Goal: Task Accomplishment & Management: Complete application form

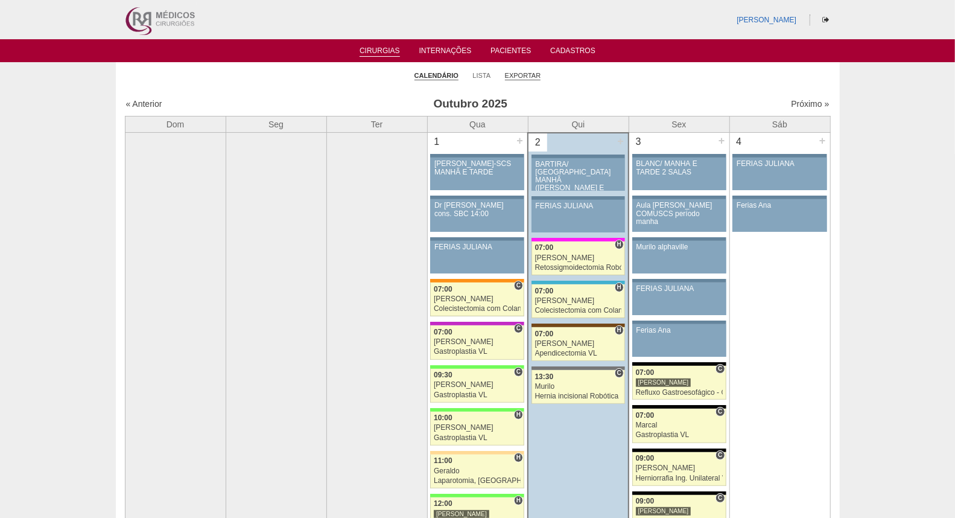
click at [523, 73] on link "Exportar" at bounding box center [523, 75] width 36 height 9
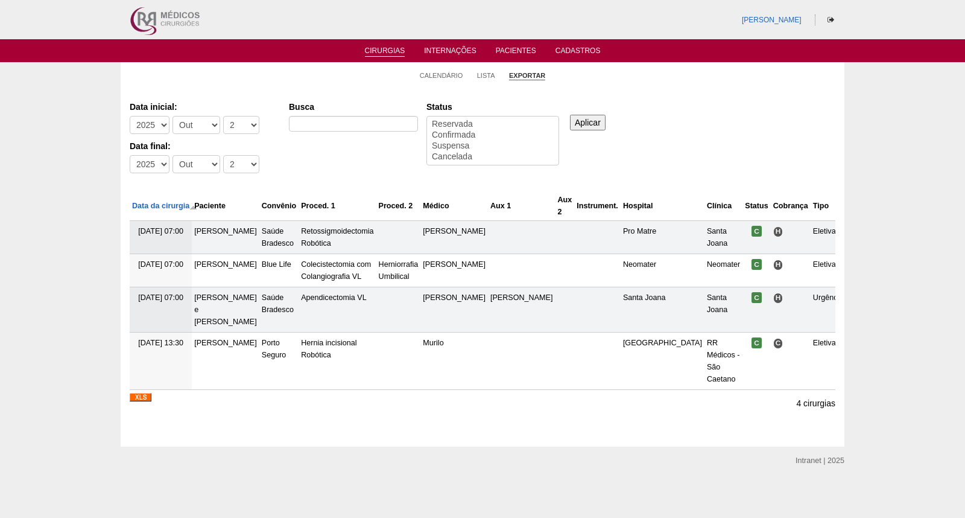
select select
click at [203, 124] on select "-Mês Jan Fev Mar Abr Mai Jun Jul Ago Set Out Nov Dez" at bounding box center [197, 125] width 48 height 18
click at [305, 159] on div "Data inicial: -Ano 2011 2012 2013 2014 2015 2016 2017 2018 2019 2020 2021 2022 …" at bounding box center [483, 138] width 706 height 83
click at [204, 129] on select "-Mês Jan Fev Mar Abr Mai Jun Jul Ago Set Out Nov Dez" at bounding box center [197, 125] width 48 height 18
select select "7"
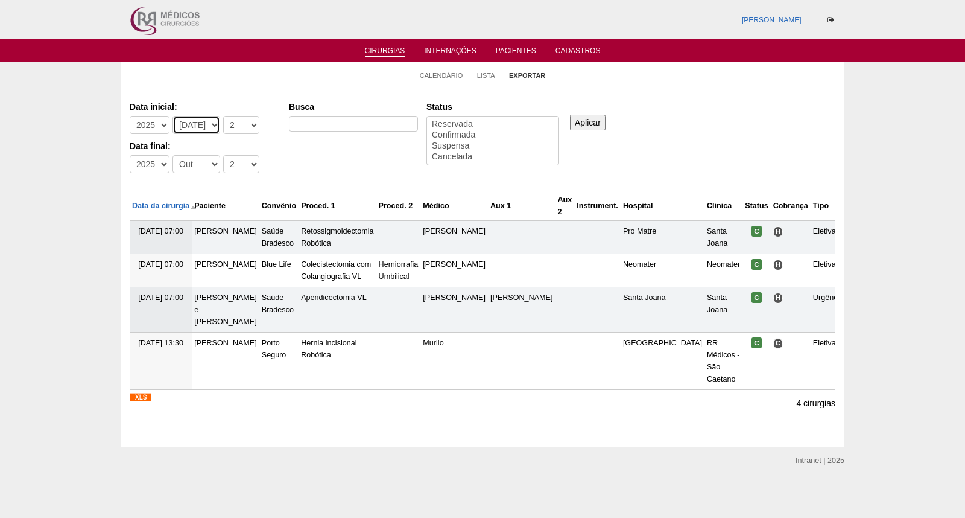
click at [173, 116] on select "-Mês Jan Fev Mar Abr Mai Jun Jul Ago Set Out Nov Dez" at bounding box center [197, 125] width 48 height 18
click at [207, 164] on select "-Mês Jan Fev Mar Abr Mai Jun Jul Ago Set Out Nov Dez" at bounding box center [197, 164] width 48 height 18
select select "9"
click at [173, 155] on select "-Mês Jan Fev Mar Abr Mai Jun Jul Ago Set Out Nov Dez" at bounding box center [197, 164] width 48 height 18
click at [232, 124] on select "-Dia 1 2 3 4 5 6 7 8 9 10 11 12 13 14 15 16 17 18 19 20 21 22 23 24 25 26 27 28…" at bounding box center [241, 125] width 36 height 18
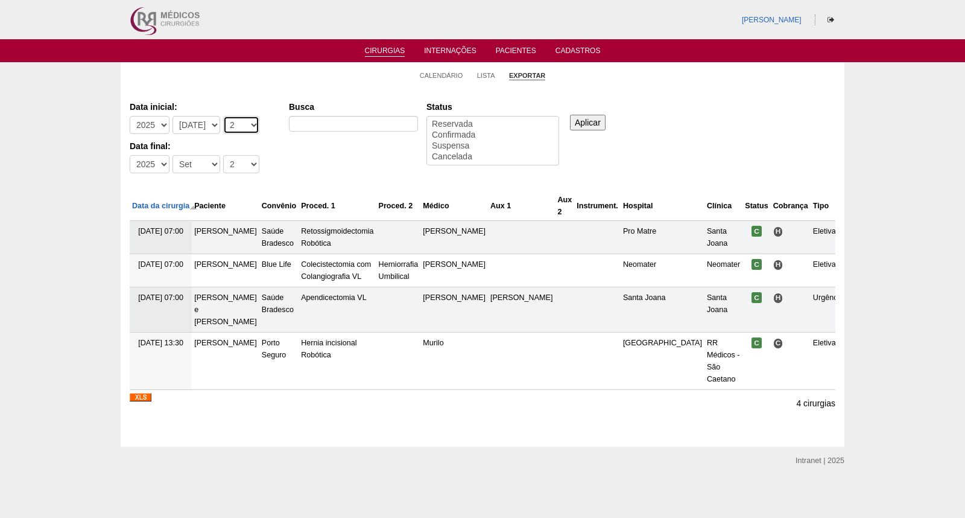
select select "1"
click at [223, 116] on select "-Dia 1 2 3 4 5 6 7 8 9 10 11 12 13 14 15 16 17 18 19 20 21 22 23 24 25 26 27 28…" at bounding box center [241, 125] width 36 height 18
click at [231, 160] on select "-Dia 1 2 3 4 5 6 7 8 9 10 11 12 13 14 15 16 17 18 19 20 21 22 23 24 25 26 27 28…" at bounding box center [241, 164] width 36 height 18
select select "30"
click at [223, 155] on select "-Dia 1 2 3 4 5 6 7 8 9 10 11 12 13 14 15 16 17 18 19 20 21 22 23 24 25 26 27 28…" at bounding box center [241, 164] width 36 height 18
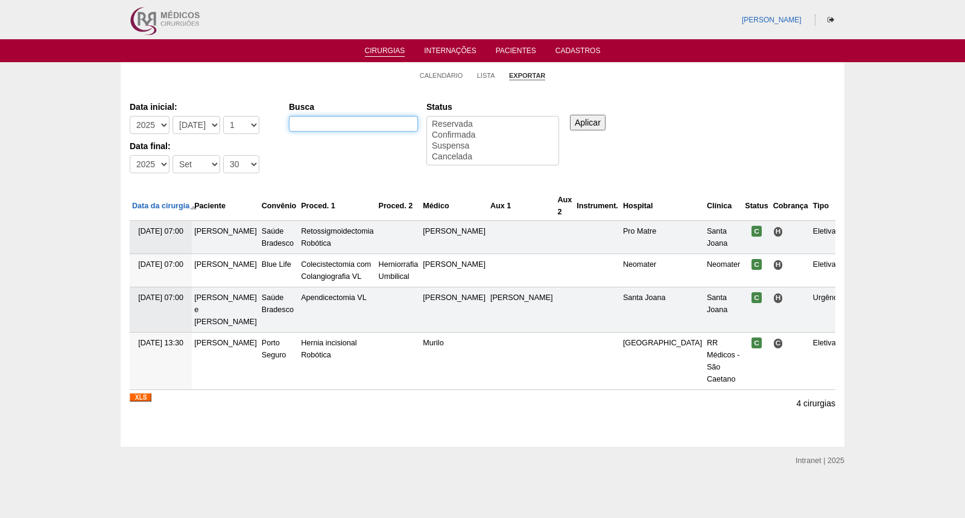
click at [315, 121] on input "Busca" at bounding box center [353, 124] width 129 height 16
type input "GASTROPLASTIA"
click at [600, 124] on input "Aplicar" at bounding box center [588, 123] width 36 height 16
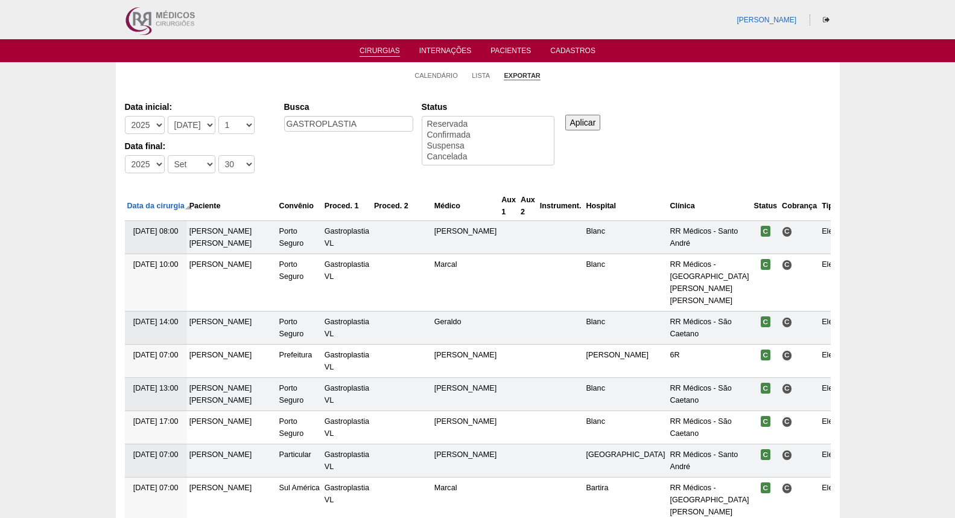
select select
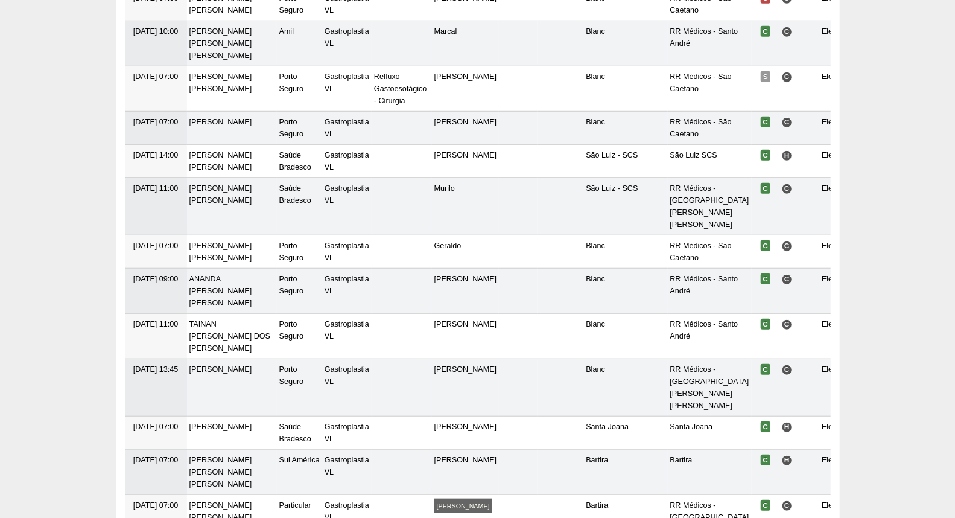
scroll to position [3532, 0]
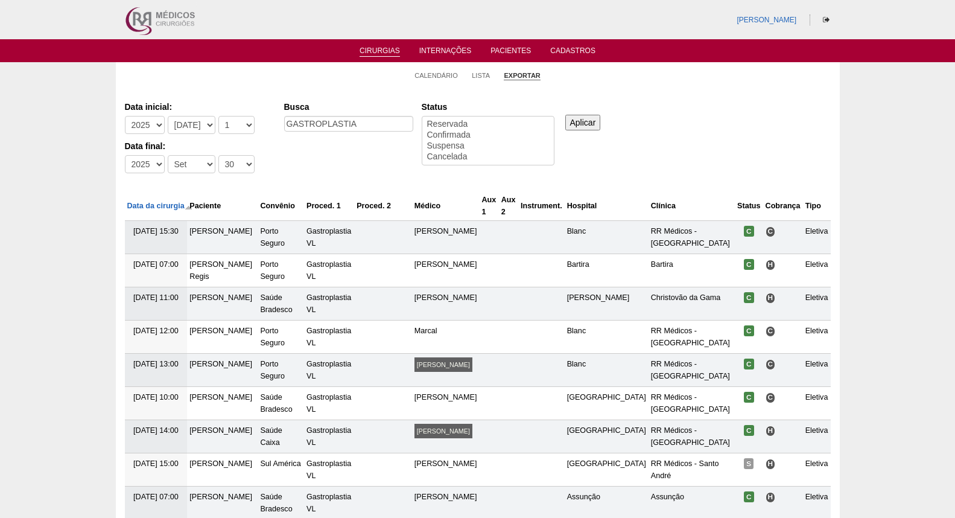
select select
drag, startPoint x: 377, startPoint y: 129, endPoint x: 218, endPoint y: 131, distance: 158.1
click at [218, 131] on div "Data inicial: -Ano 2011 2012 2013 2014 2015 2016 2017 2018 2019 2020 2021 2022 …" at bounding box center [478, 138] width 706 height 83
type input "gastrectomia VERTICAL"
click at [574, 124] on input "Aplicar" at bounding box center [583, 123] width 36 height 16
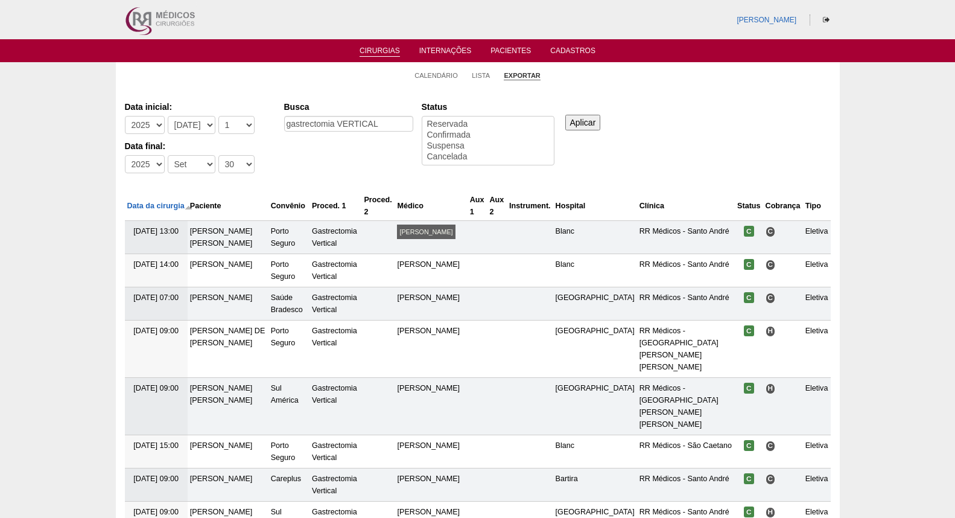
select select
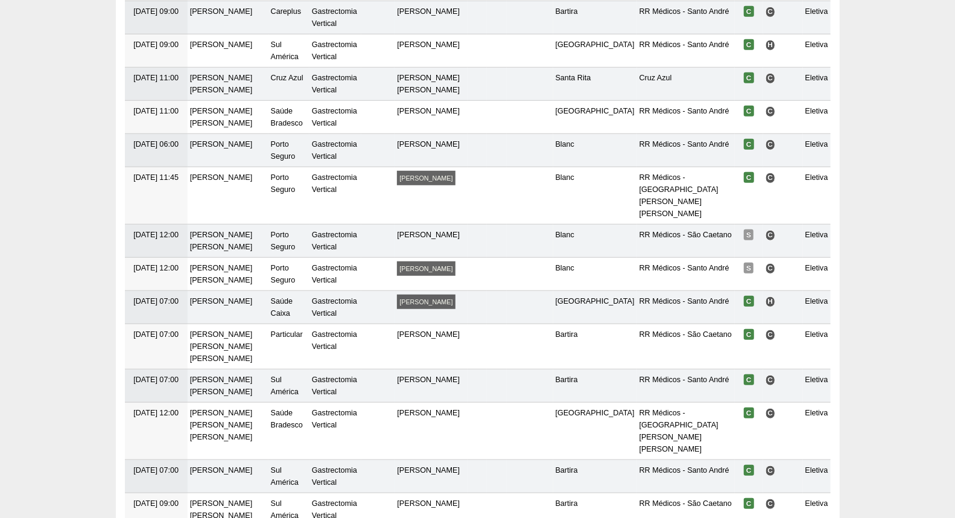
scroll to position [469, 0]
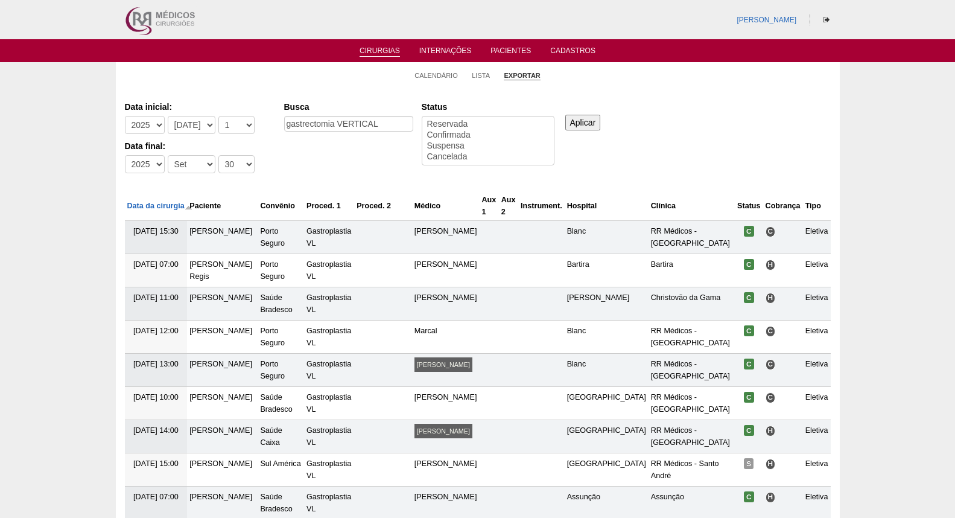
select select
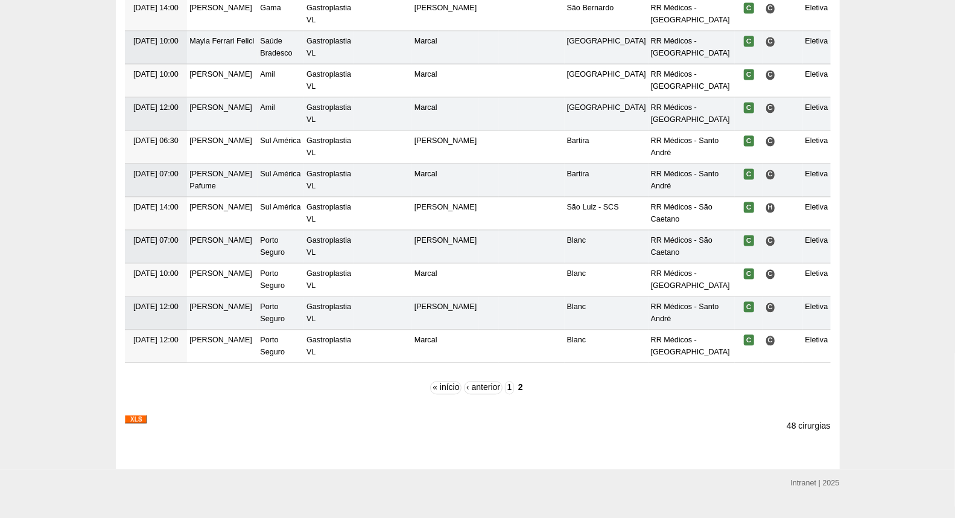
scroll to position [1682, 0]
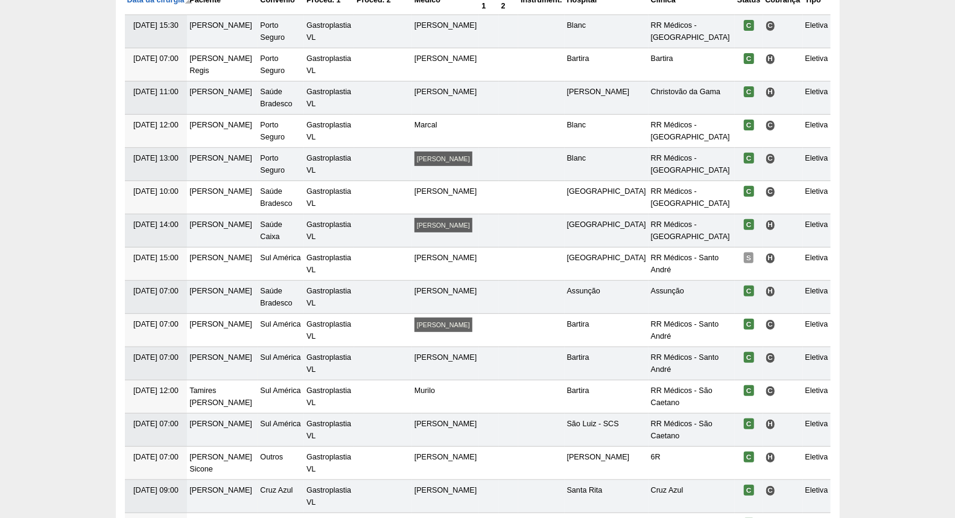
scroll to position [0, 0]
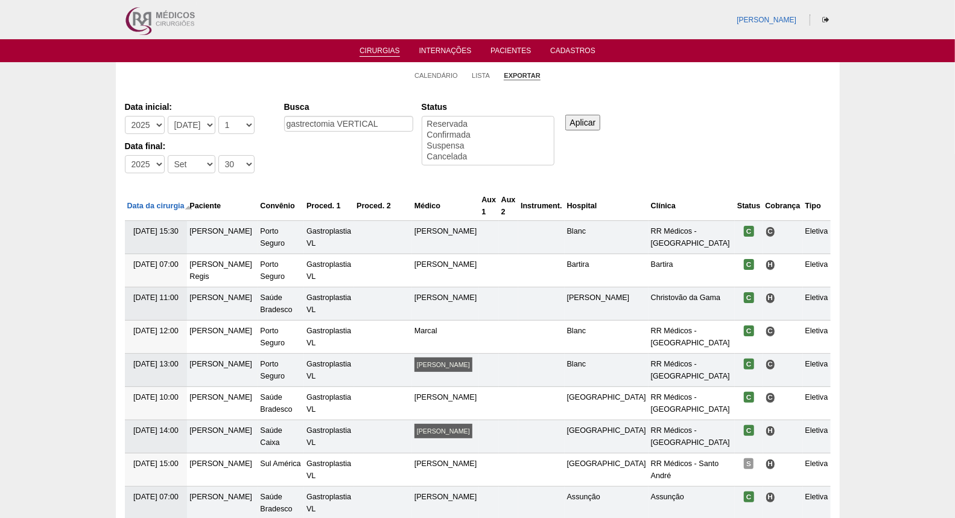
click at [373, 52] on link "Cirurgias" at bounding box center [380, 51] width 40 height 10
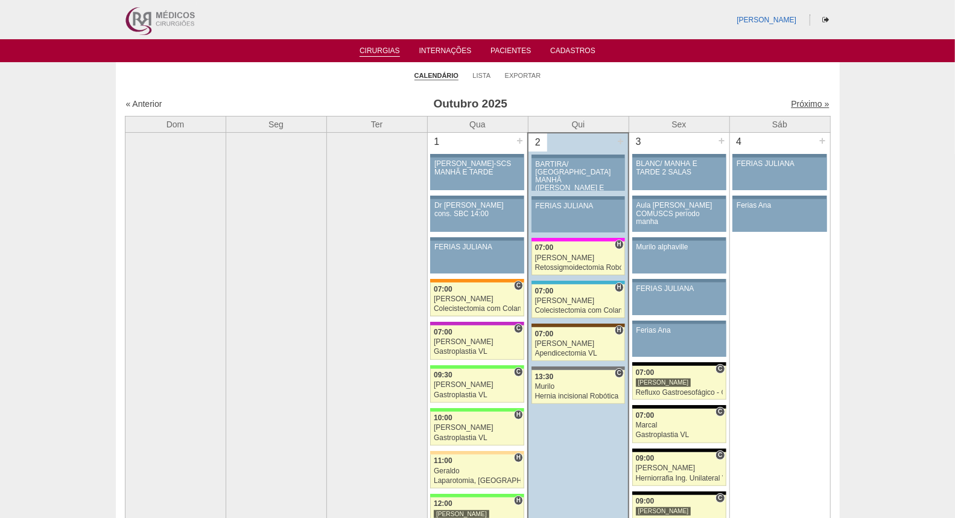
click at [806, 104] on link "Próximo »" at bounding box center [810, 104] width 38 height 10
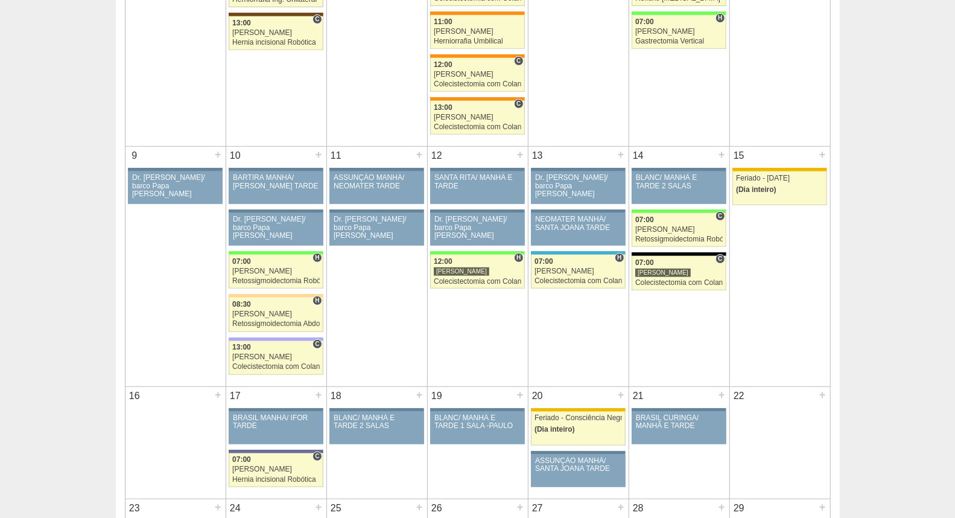
scroll to position [268, 0]
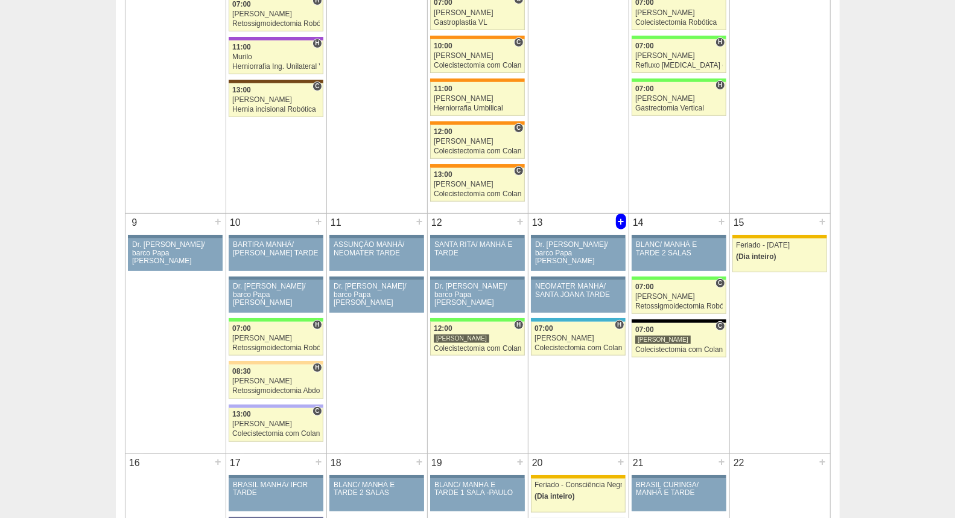
click at [617, 221] on div "+" at bounding box center [621, 222] width 10 height 16
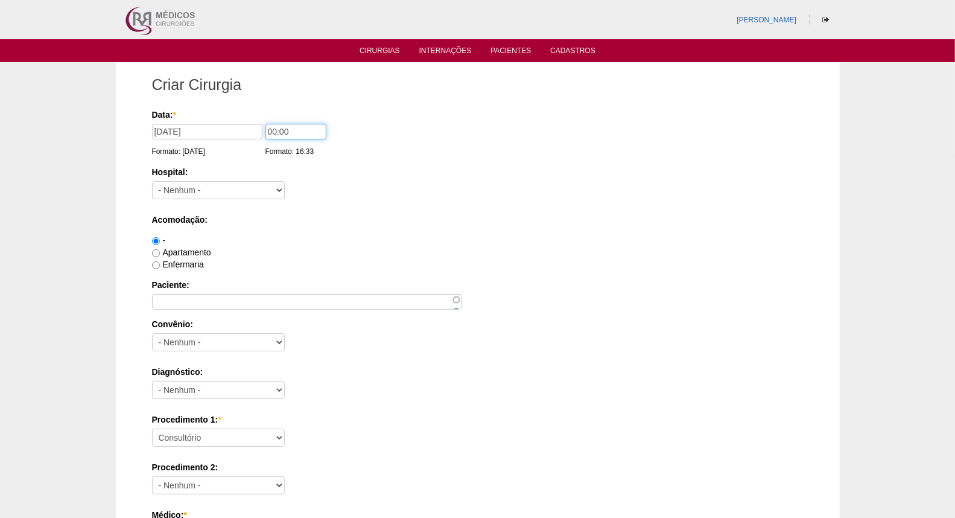
click at [267, 129] on input "00:00" at bounding box center [295, 132] width 61 height 16
type input "07:00"
drag, startPoint x: 236, startPoint y: 179, endPoint x: 260, endPoint y: 202, distance: 33.7
click at [236, 179] on div "Hospital: - Nenhum - 9 de Julho Albert Einstein Alvorada América Assunção Barti…" at bounding box center [478, 185] width 652 height 39
drag, startPoint x: 258, startPoint y: 190, endPoint x: 298, endPoint y: 117, distance: 83.2
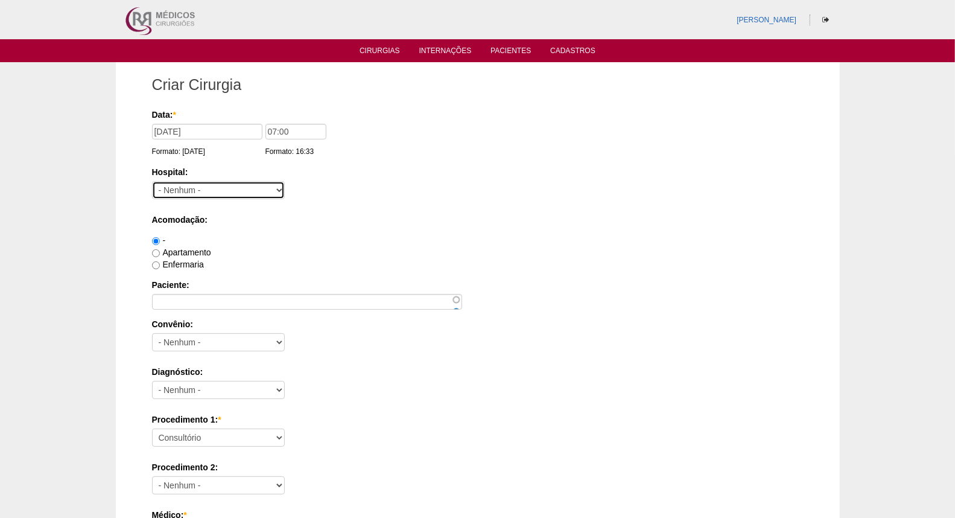
click at [258, 190] on select "- Nenhum - 9 de Julho Albert Einstein Alvorada América Assunção Bartira Benefic…" at bounding box center [218, 190] width 133 height 18
select select "56"
click at [152, 181] on select "- Nenhum - 9 de Julho Albert Einstein Alvorada América Assunção Bartira Benefic…" at bounding box center [218, 190] width 133 height 18
click at [370, 258] on div "Enfermaria" at bounding box center [478, 264] width 652 height 12
click at [197, 256] on label "Apartamento" at bounding box center [181, 252] width 59 height 10
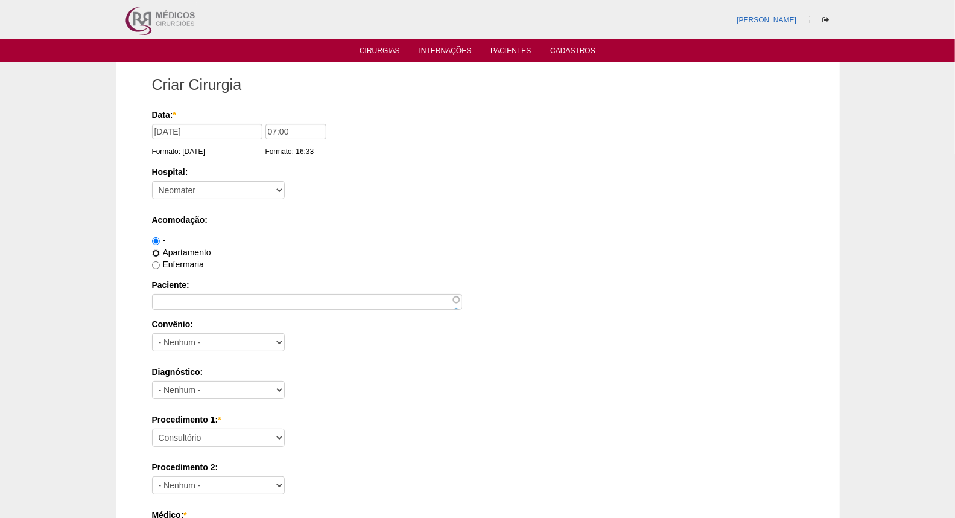
click at [160, 256] on input "Apartamento" at bounding box center [156, 253] width 8 height 8
radio input "true"
click at [185, 303] on input "Paciente:" at bounding box center [307, 302] width 310 height 16
paste input "REGINALDO APARECIDO DOS SANTO"
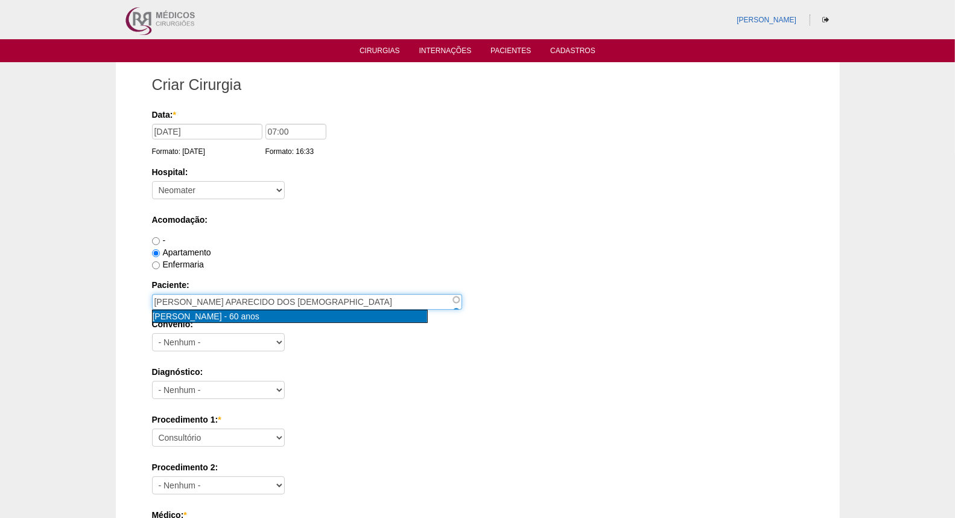
type input "Reginaldo Aparecido dos Santos [nid:72457]"
click at [259, 317] on span "60 anos" at bounding box center [244, 316] width 30 height 10
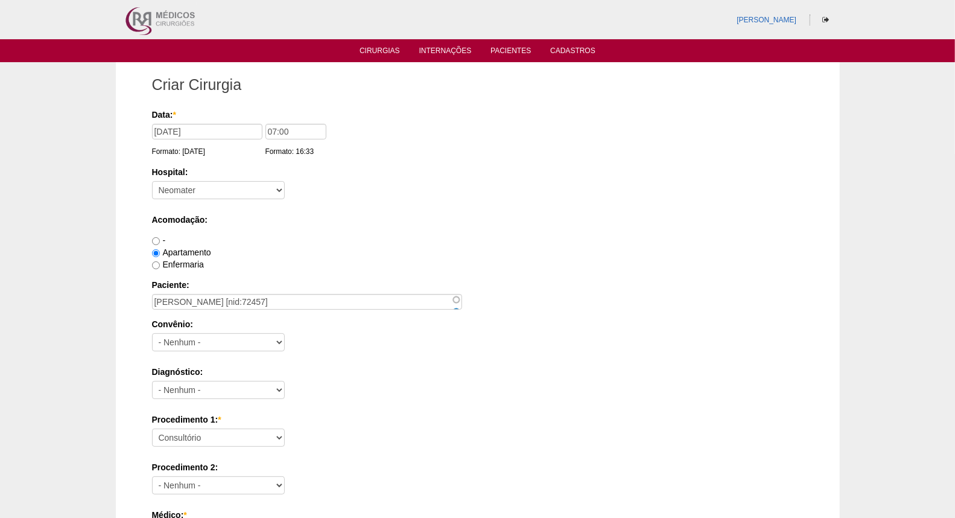
click at [390, 323] on label "Convênio:" at bounding box center [478, 324] width 652 height 12
click at [285, 333] on select "- Nenhum - Abet Afresp Allianz Amil Blue Life Caasp Cabesp Caixa de Pensões Car…" at bounding box center [218, 342] width 133 height 18
click at [194, 344] on select "- Nenhum - Abet Afresp Allianz Amil Blue Life Caasp Cabesp Caixa de Pensões Car…" at bounding box center [218, 342] width 133 height 18
select select "9803"
click at [152, 333] on select "- Nenhum - Abet Afresp Allianz Amil Blue Life Caasp Cabesp Caixa de Pensões Car…" at bounding box center [218, 342] width 133 height 18
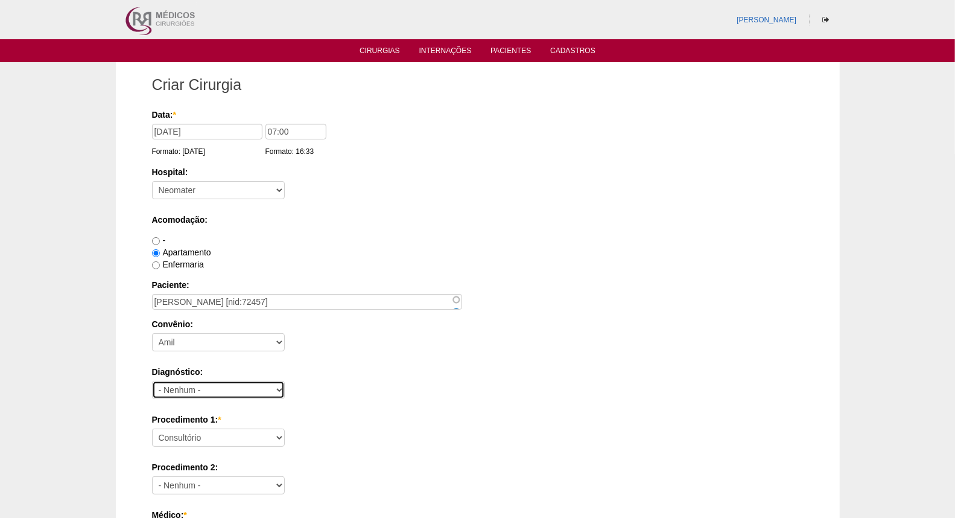
click at [219, 397] on select "- Nenhum - Abdome Agudo Abscesso Hepático Abscesso Perianal Abscesso Peritoneal…" at bounding box center [218, 390] width 133 height 18
click at [371, 192] on div "Hospital: - Nenhum - 9 de Julho Albert Einstein Alvorada América Assunção Barti…" at bounding box center [478, 185] width 652 height 39
click at [204, 387] on select "- Nenhum - Abdome Agudo Abscesso Hepático Abscesso Perianal Abscesso Peritoneal…" at bounding box center [218, 390] width 133 height 18
select select "3704"
click at [152, 381] on select "- Nenhum - Abdome Agudo Abscesso Hepático Abscesso Perianal Abscesso Peritoneal…" at bounding box center [218, 390] width 133 height 18
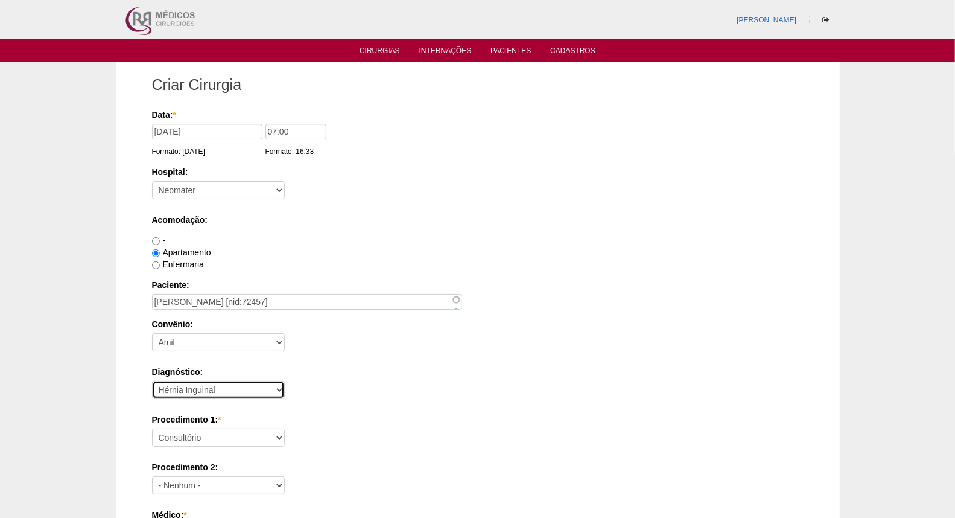
scroll to position [67, 0]
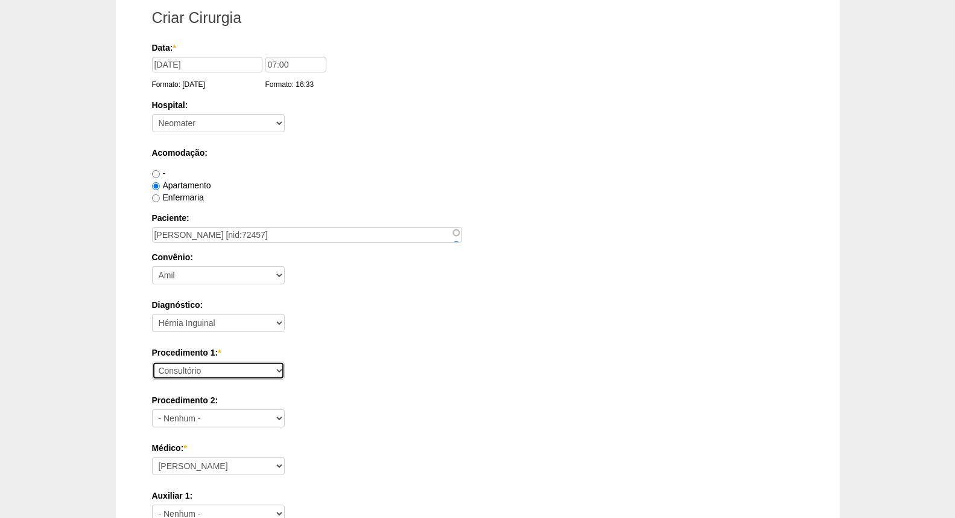
click at [244, 361] on select "Consultório Abscesso Hepático - Drenagem Abscesso perianal Amputação Abdômino P…" at bounding box center [218, 370] width 133 height 18
select select "4910"
click at [152, 361] on select "Consultório Abscesso Hepático - Drenagem Abscesso perianal Amputação Abdômino P…" at bounding box center [218, 370] width 133 height 18
click at [423, 370] on div "Procedimento 1: * Consultório Abscesso Hepático - Drenagem Abscesso perianal Am…" at bounding box center [478, 365] width 652 height 39
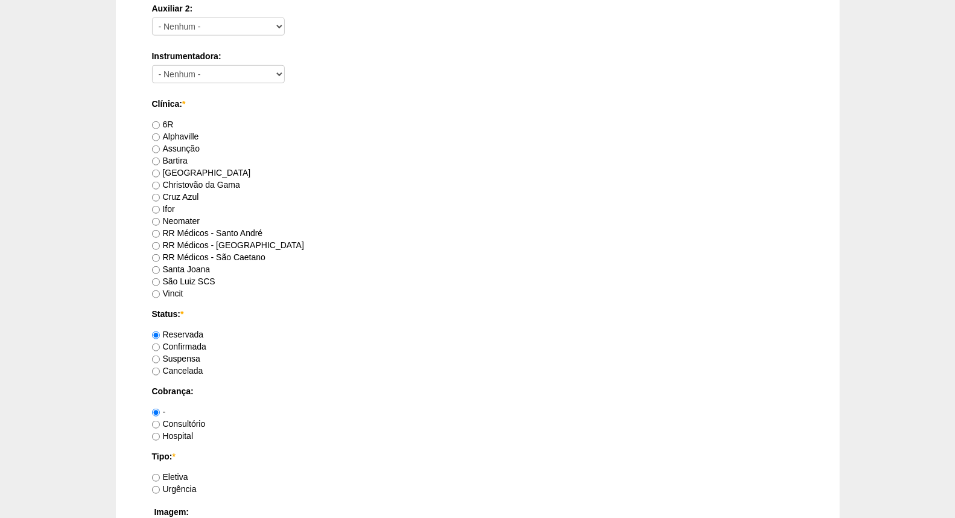
scroll to position [603, 0]
click at [183, 215] on label "Neomater" at bounding box center [176, 219] width 48 height 10
click at [160, 216] on input "Neomater" at bounding box center [156, 220] width 8 height 8
radio input "true"
click at [215, 241] on label "RR Médicos - São Bernardo do Campo" at bounding box center [228, 243] width 152 height 10
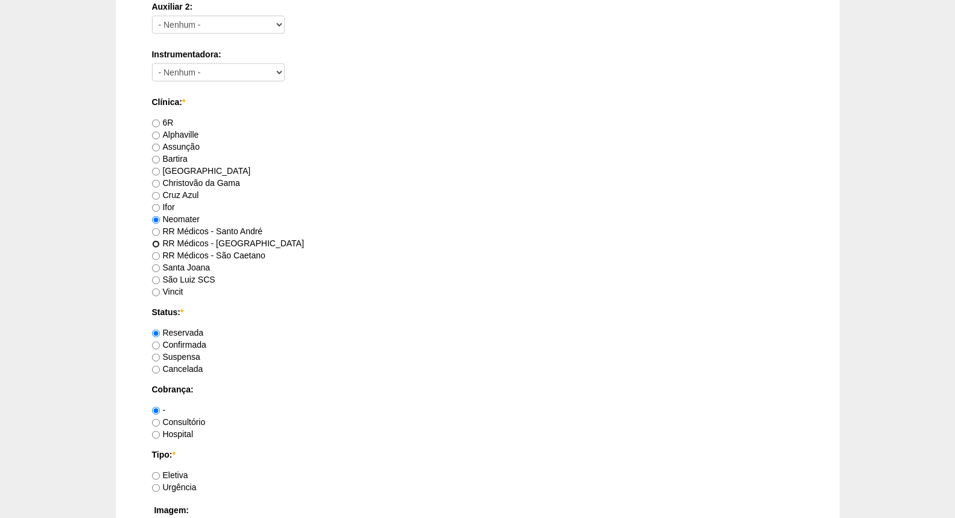
click at [160, 241] on input "RR Médicos - São Bernardo do Campo" at bounding box center [156, 244] width 8 height 8
radio input "true"
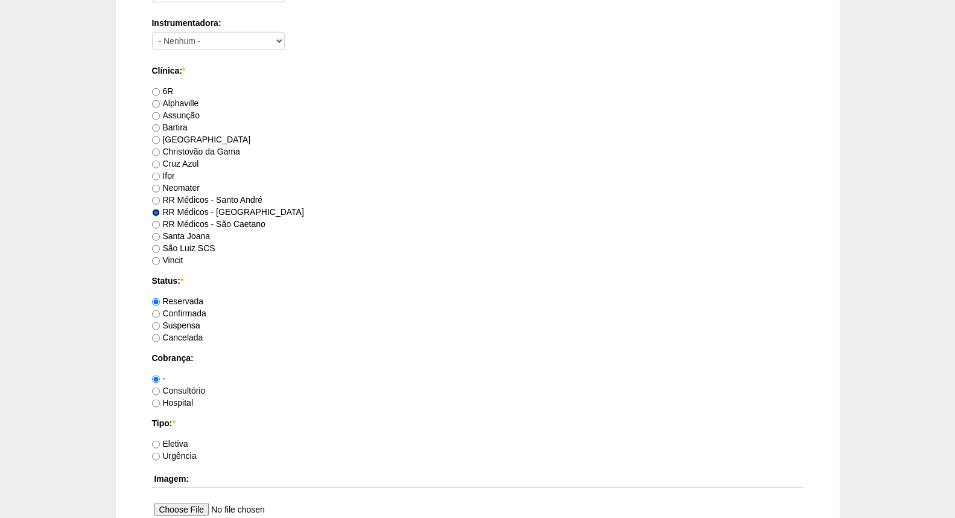
scroll to position [670, 0]
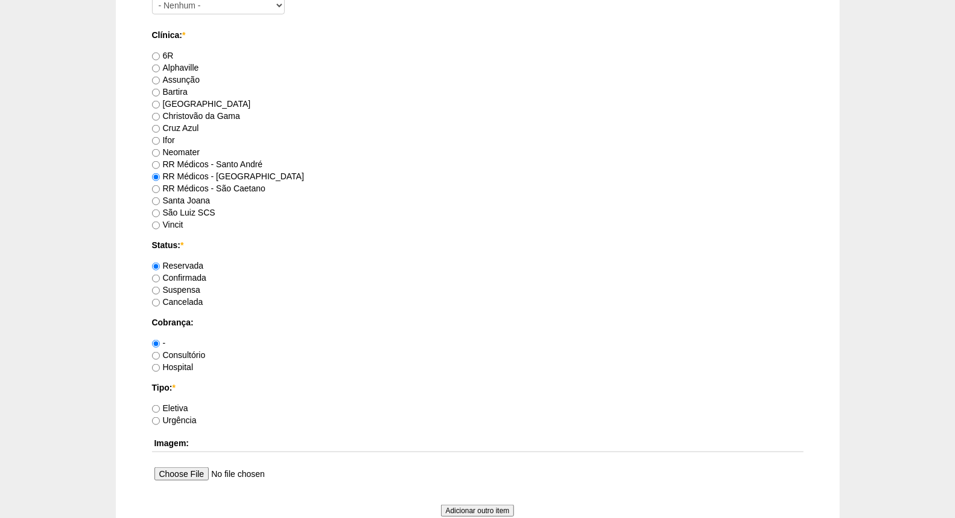
click at [189, 354] on label "Consultório" at bounding box center [179, 355] width 54 height 10
click at [160, 354] on input "Consultório" at bounding box center [156, 356] width 8 height 8
radio input "true"
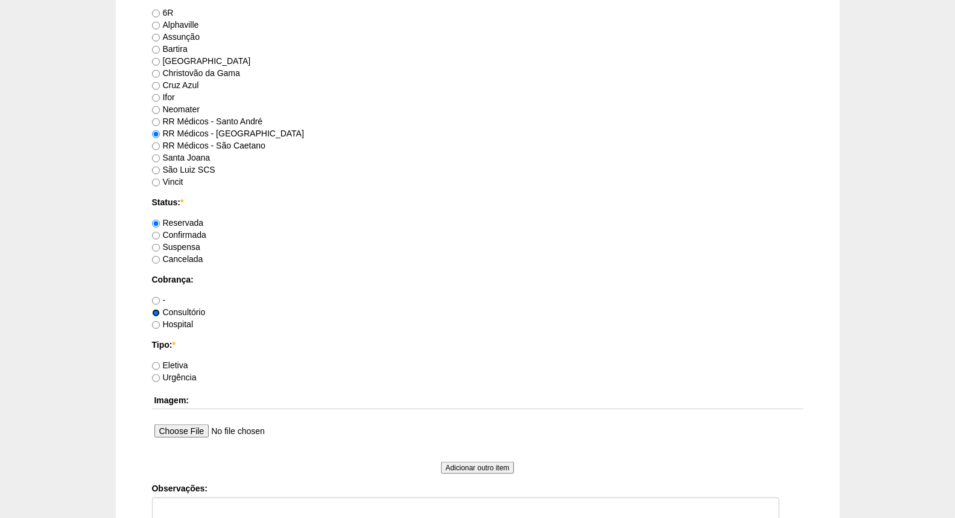
scroll to position [737, 0]
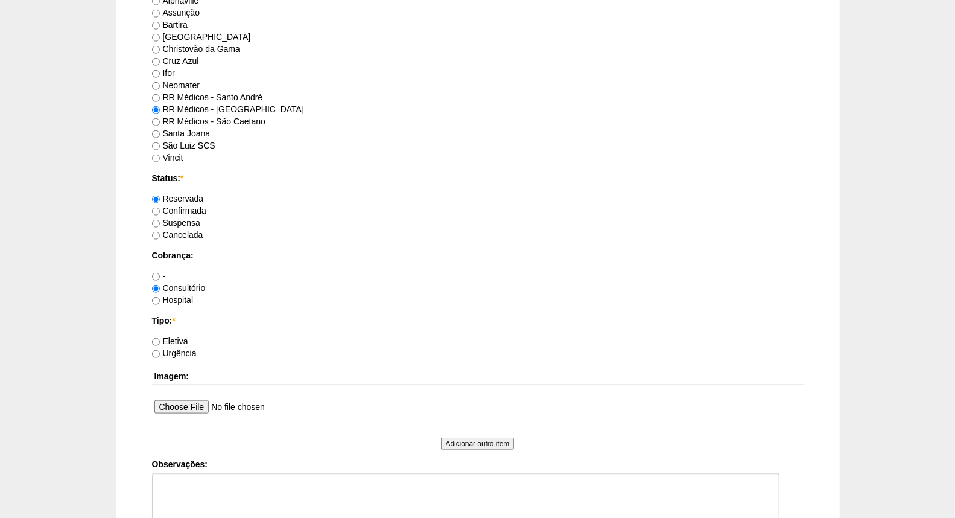
click at [181, 338] on label "Eletiva" at bounding box center [170, 341] width 36 height 10
click at [160, 338] on input "Eletiva" at bounding box center [156, 342] width 8 height 8
radio input "true"
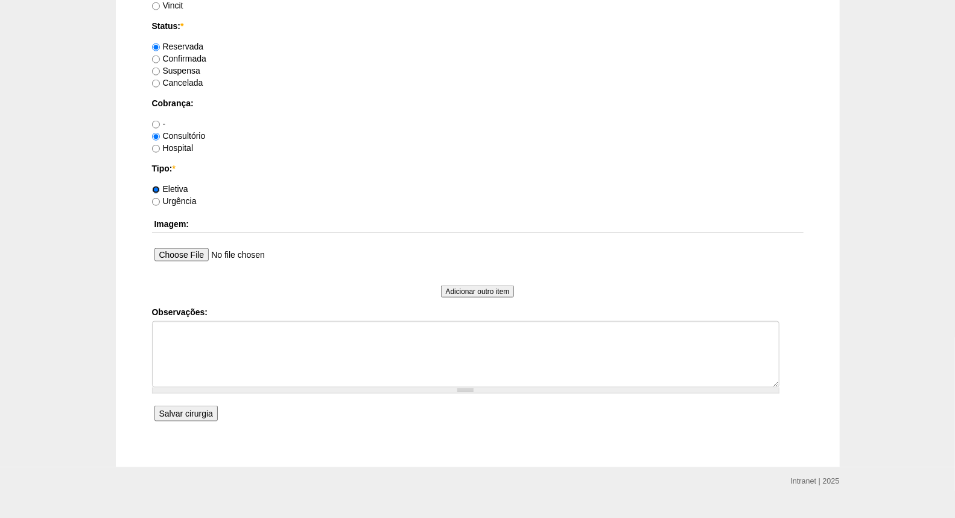
scroll to position [909, 0]
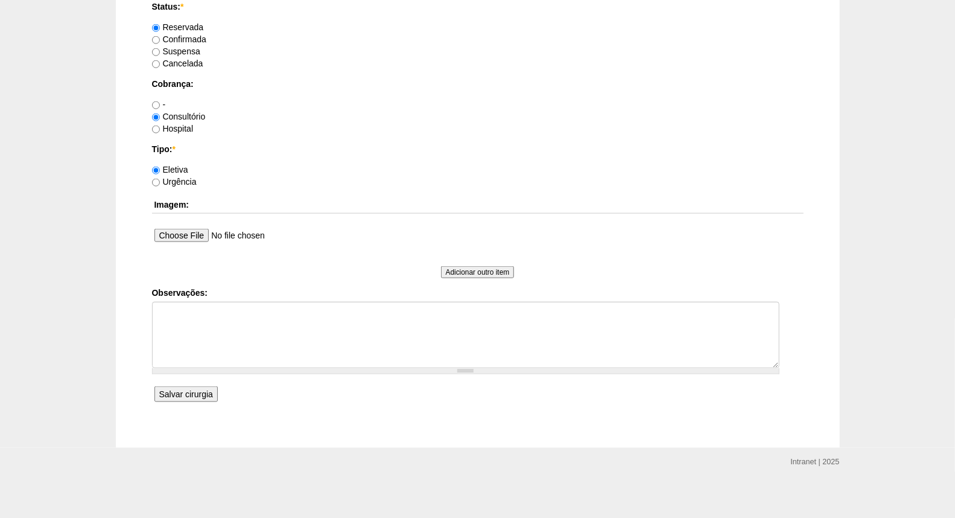
click at [186, 399] on input "Salvar cirurgia" at bounding box center [185, 394] width 63 height 16
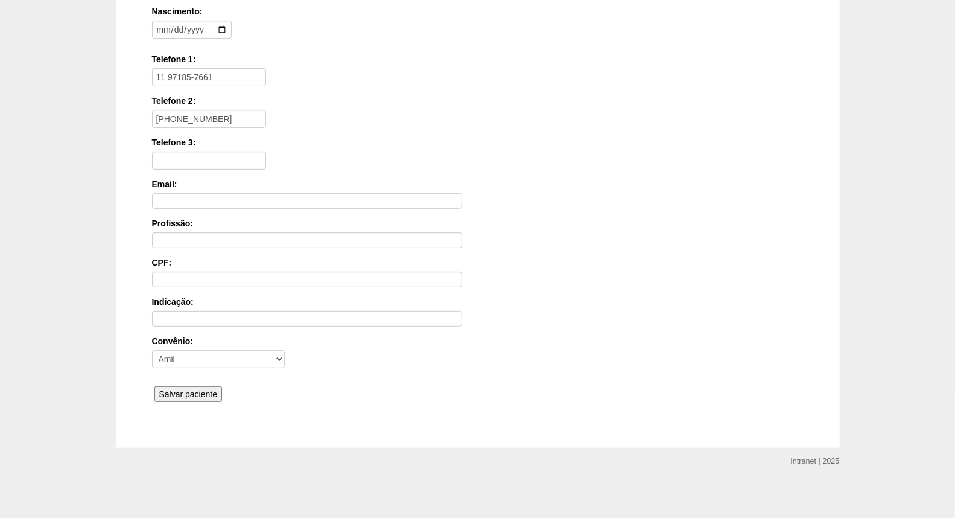
scroll to position [218, 0]
click at [194, 394] on input "Salvar paciente" at bounding box center [188, 392] width 68 height 16
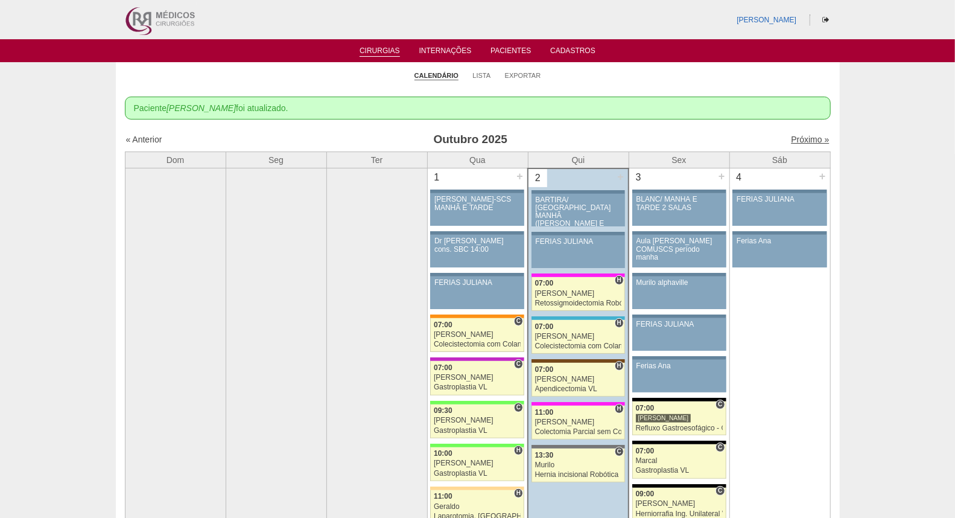
click at [801, 141] on link "Próximo »" at bounding box center [810, 140] width 38 height 10
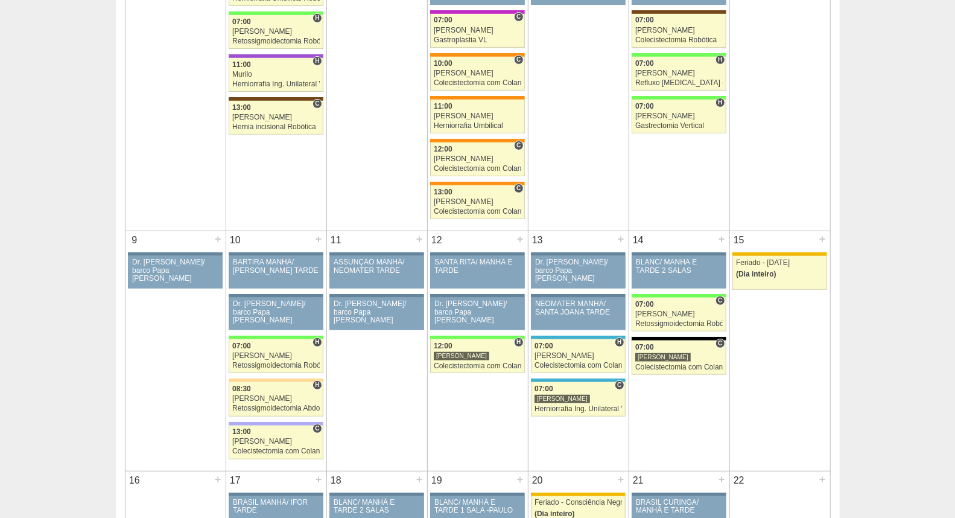
scroll to position [335, 0]
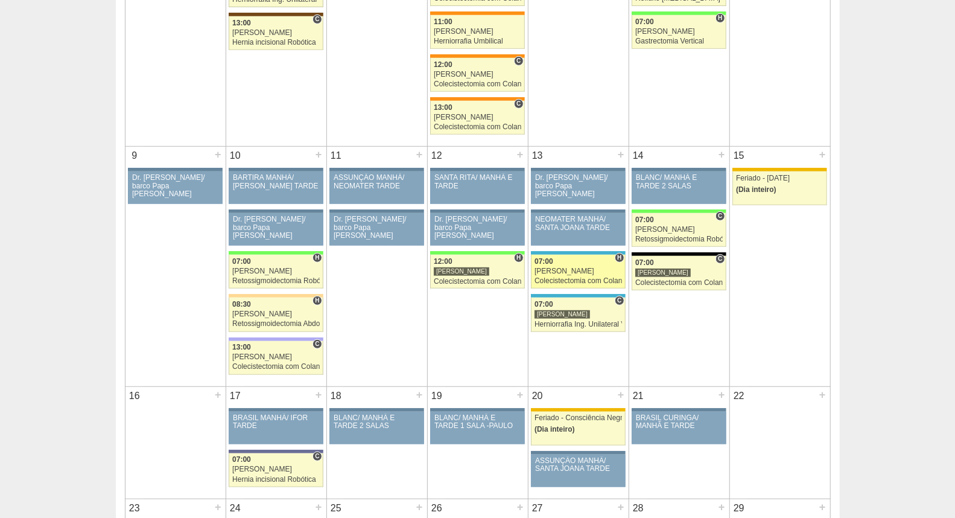
click at [606, 284] on div "Colecistectomia com Colangiografia VL" at bounding box center [578, 281] width 87 height 8
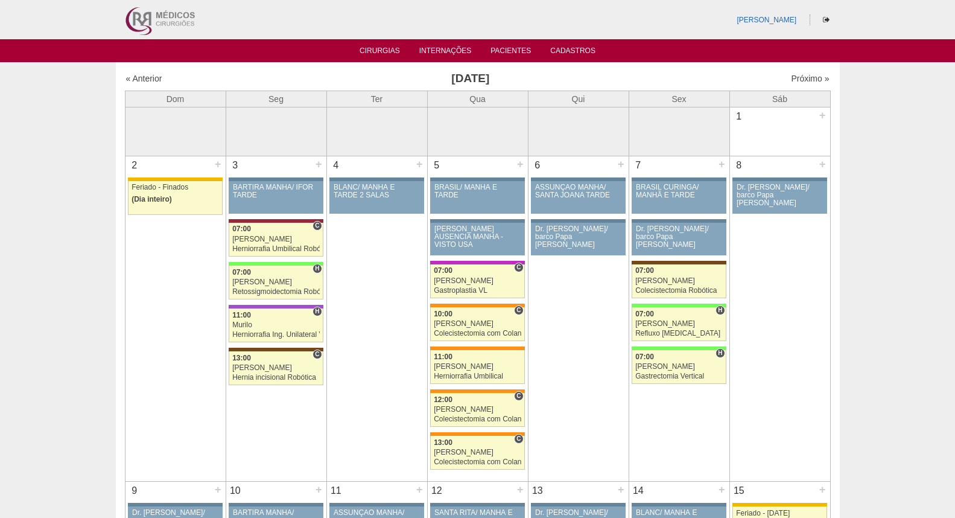
scroll to position [335, 0]
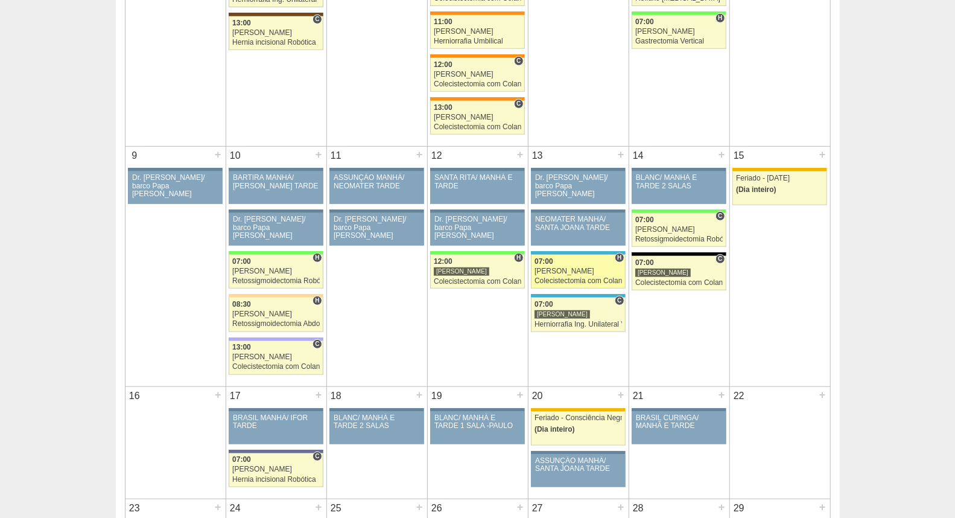
click at [586, 282] on div "Colecistectomia com Colangiografia VL" at bounding box center [578, 281] width 87 height 8
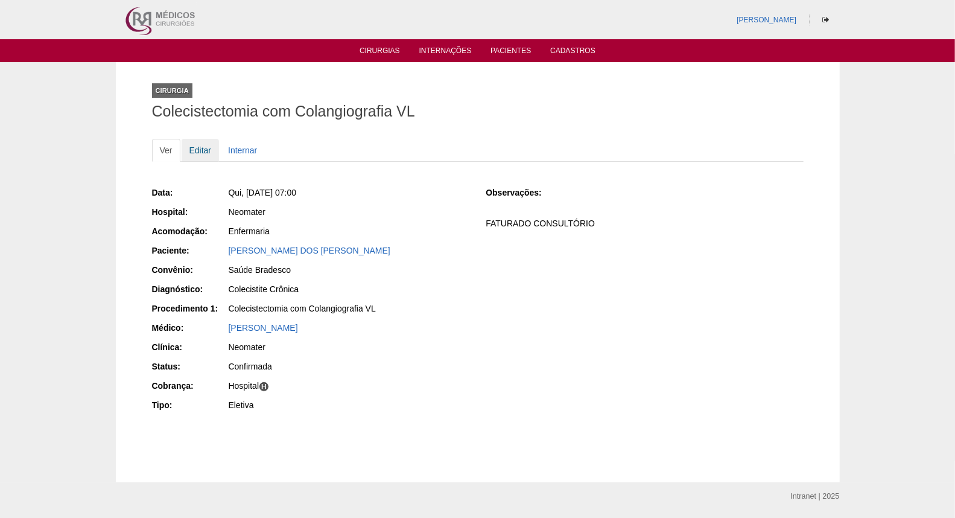
click at [208, 150] on link "Editar" at bounding box center [201, 150] width 38 height 23
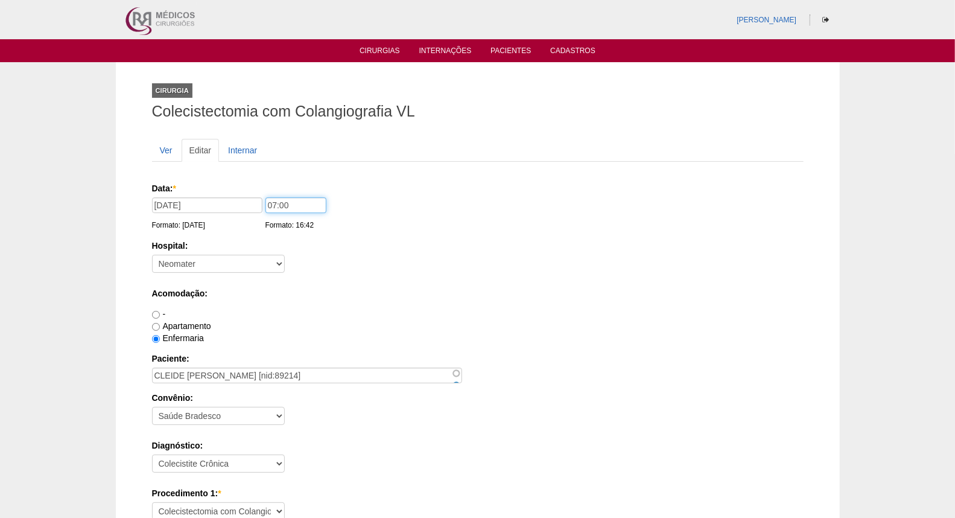
drag, startPoint x: 274, startPoint y: 210, endPoint x: 254, endPoint y: 206, distance: 20.4
click at [254, 194] on div "Data: * 13/11/2025 Formato: 02/10/2025 07:00 Formato: 16:42" at bounding box center [475, 188] width 647 height 12
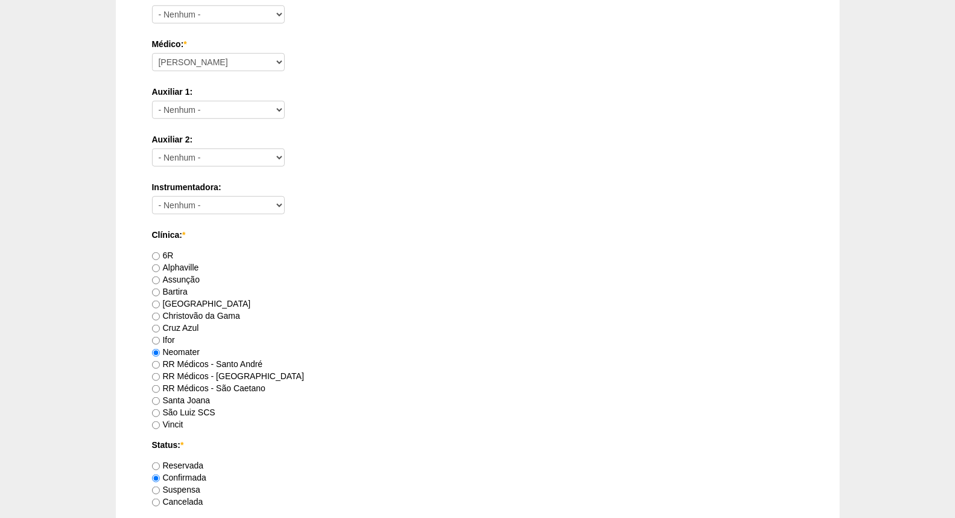
scroll to position [737, 0]
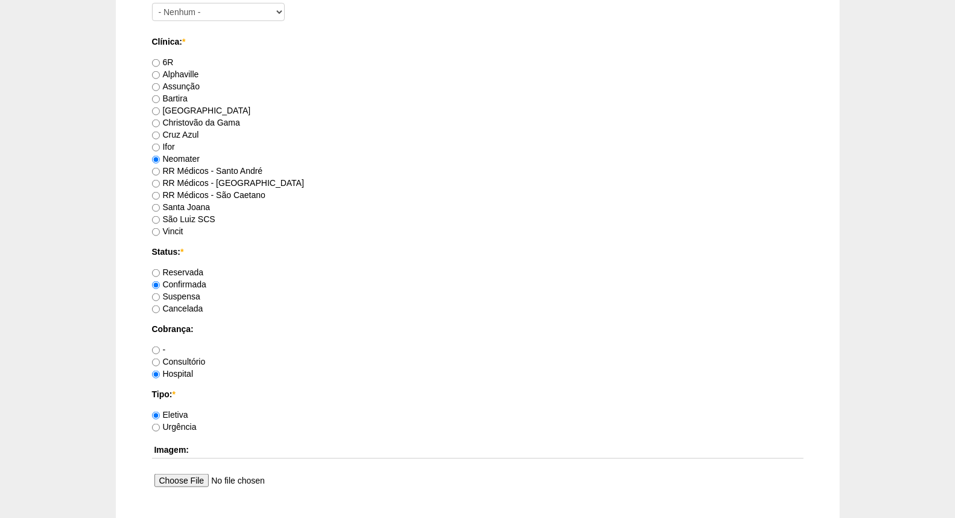
type input "08:00"
click at [192, 275] on label "Reservada" at bounding box center [178, 272] width 52 height 10
click at [160, 275] on input "Reservada" at bounding box center [156, 273] width 8 height 8
radio input "true"
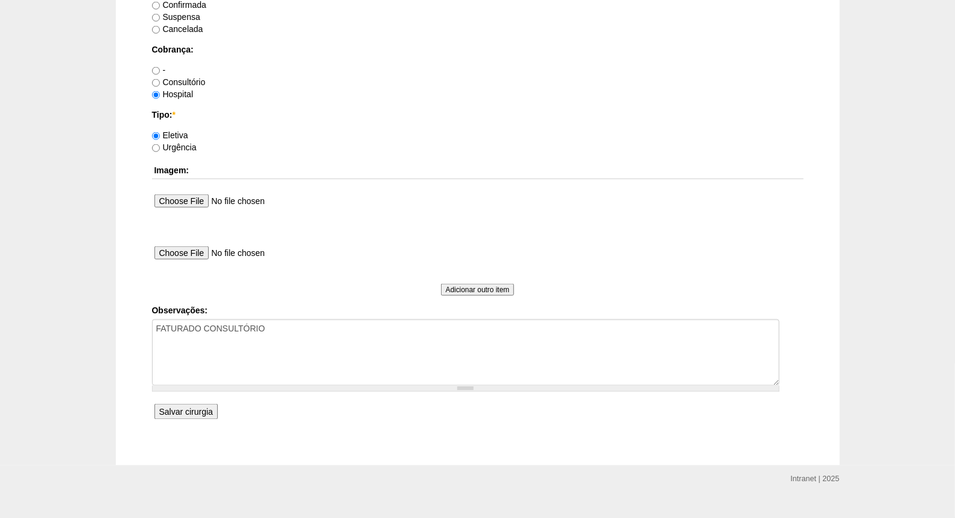
scroll to position [1035, 0]
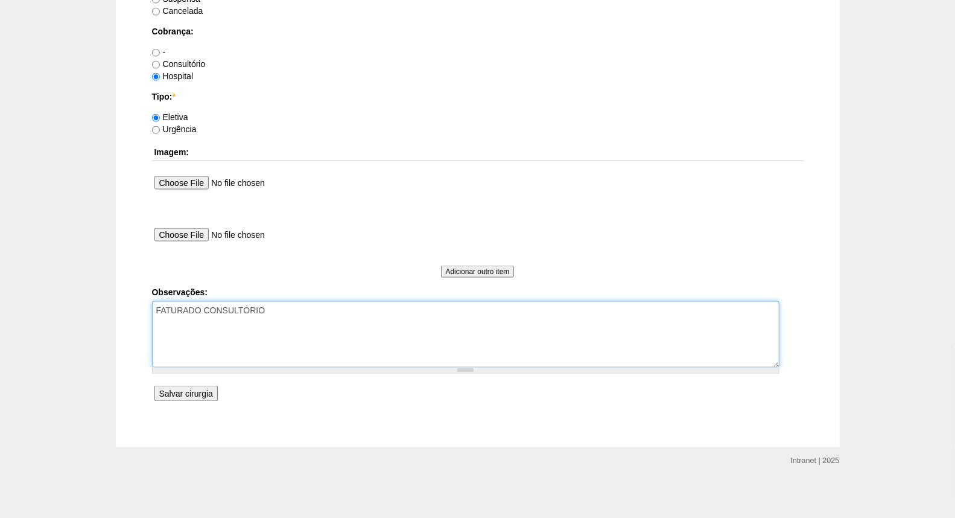
click at [154, 304] on textarea "FATURADO CONSULTÓRIO" at bounding box center [466, 334] width 628 height 66
click at [211, 307] on textarea "FATURADO CONSULTÓRIO" at bounding box center [466, 334] width 628 height 66
click at [290, 305] on textarea "FATURADO CONSULTÓRIO" at bounding box center [466, 334] width 628 height 66
type textarea "NOVO HORÁRIO. FAVOR AVISAR O PACIENTE DA MUDANÇA DE 07H >> 08h FATURADO CONSULT…"
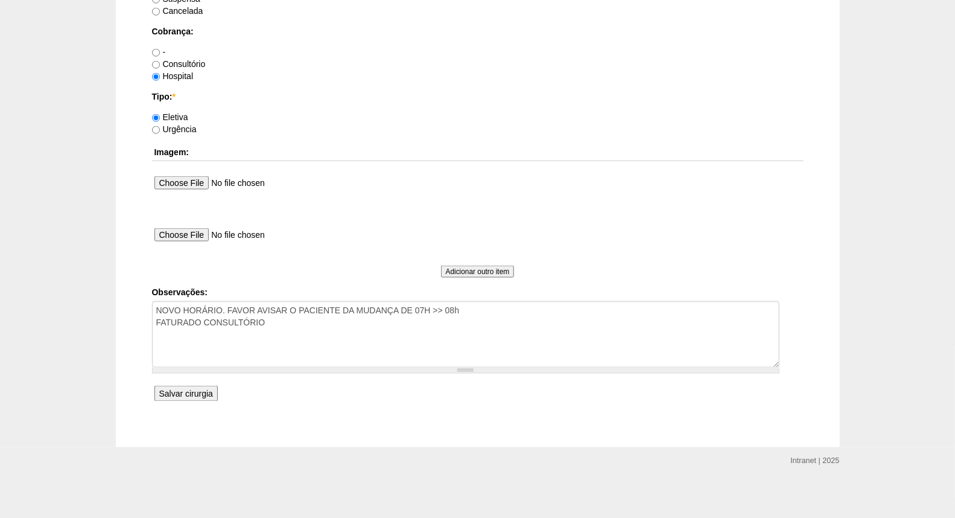
click at [215, 398] on input "Salvar cirurgia" at bounding box center [185, 394] width 63 height 16
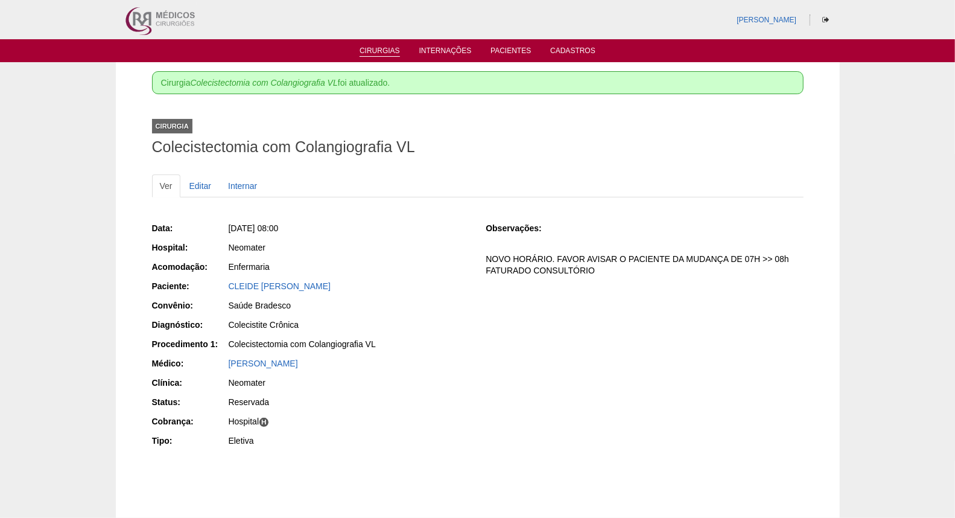
click at [369, 54] on link "Cirurgias" at bounding box center [380, 51] width 40 height 10
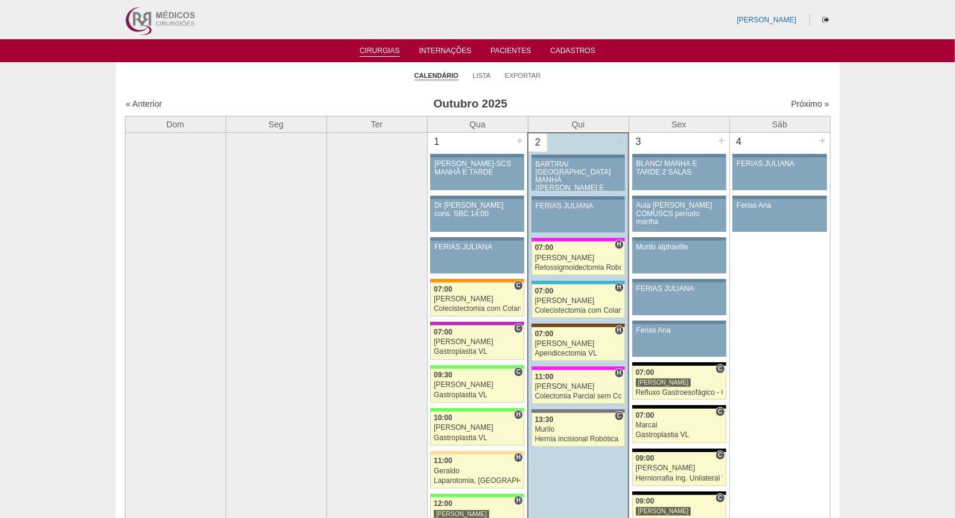
click at [529, 69] on li "Exportar" at bounding box center [523, 74] width 36 height 17
click at [529, 75] on link "Exportar" at bounding box center [523, 75] width 36 height 9
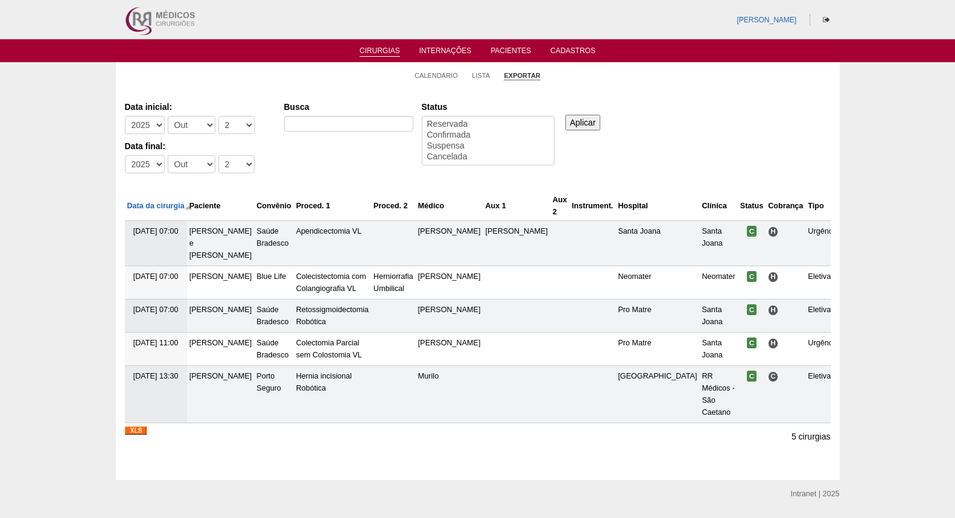
select select
click at [182, 124] on select "-Mês Jan Fev Mar Abr Mai Jun Jul Ago Set Out Nov Dez" at bounding box center [192, 125] width 48 height 18
select select "7"
click at [168, 116] on select "-Mês Jan Fev Mar Abr Mai Jun Jul Ago Set Out Nov Dez" at bounding box center [192, 125] width 48 height 18
click at [188, 155] on select "-Mês Jan Fev Mar Abr Mai Jun Jul Ago Set Out Nov Dez" at bounding box center [192, 164] width 48 height 18
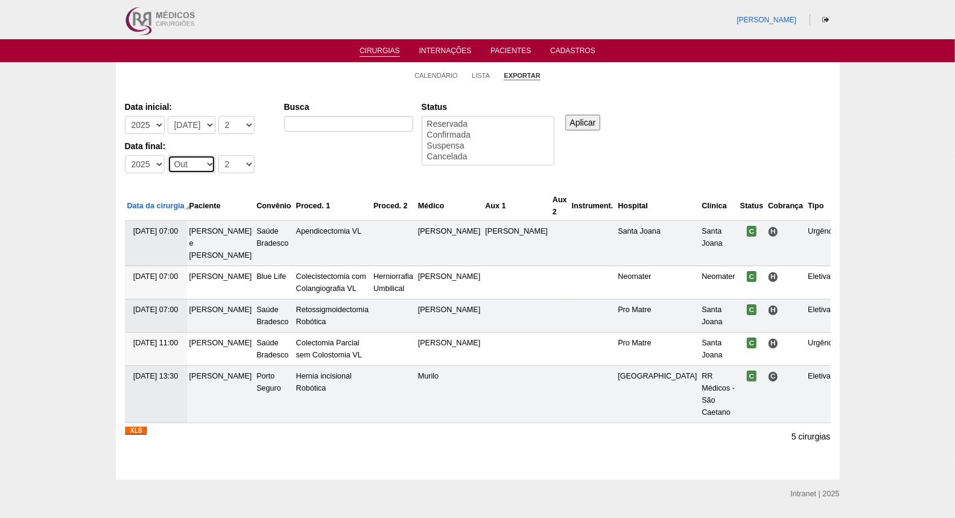
select select "9"
click at [168, 155] on select "-Mês Jan Fev Mar Abr Mai Jun Jul Ago Set Out Nov Dez" at bounding box center [192, 164] width 48 height 18
click at [234, 117] on select "-Dia 1 2 3 4 5 6 7 8 9 10 11 12 13 14 15 16 17 18 19 20 21 22 23 24 25 26 27 28…" at bounding box center [236, 125] width 36 height 18
select select "1"
click at [218, 116] on select "-Dia 1 2 3 4 5 6 7 8 9 10 11 12 13 14 15 16 17 18 19 20 21 22 23 24 25 26 27 28…" at bounding box center [236, 125] width 36 height 18
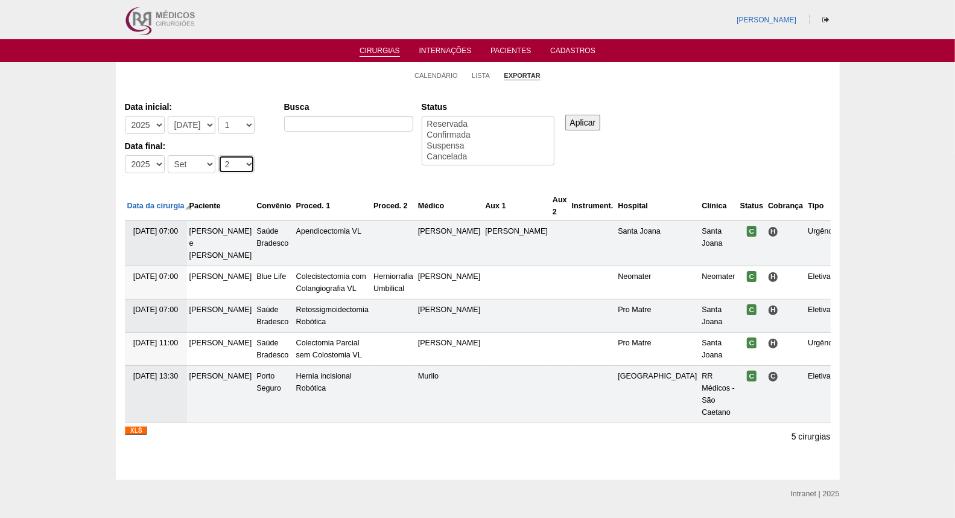
drag, startPoint x: 229, startPoint y: 162, endPoint x: 218, endPoint y: 161, distance: 10.9
click at [229, 162] on select "-Dia 1 2 3 4 5 6 7 8 9 10 11 12 13 14 15 16 17 18 19 20 21 22 23 24 25 26 27 28…" at bounding box center [236, 164] width 36 height 18
select select "30"
click at [218, 155] on select "-Dia 1 2 3 4 5 6 7 8 9 10 11 12 13 14 15 16 17 18 19 20 21 22 23 24 25 26 27 28…" at bounding box center [236, 164] width 36 height 18
click at [591, 119] on input "Aplicar" at bounding box center [583, 123] width 36 height 16
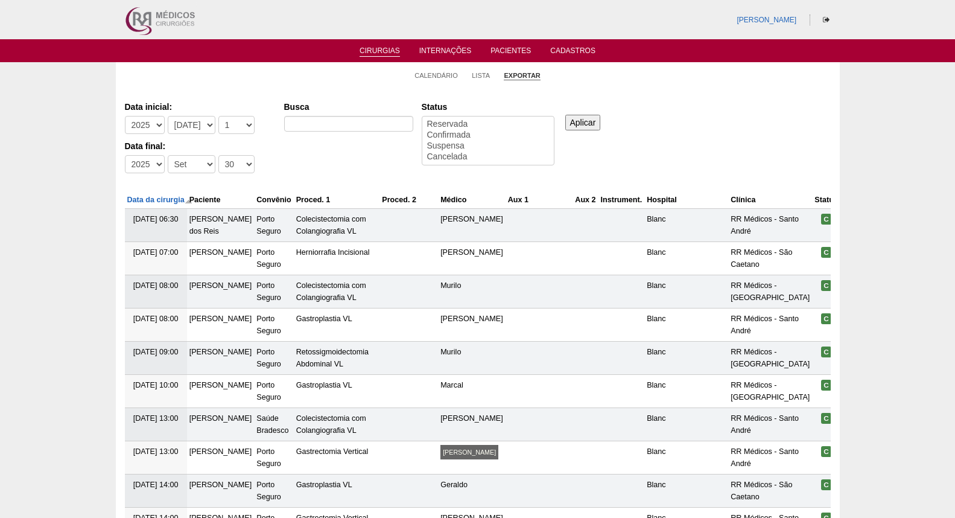
select select
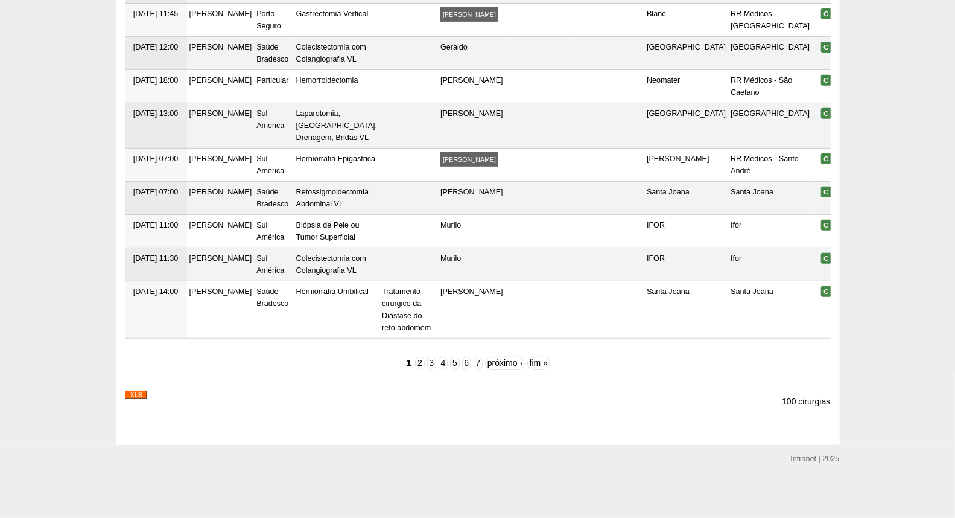
scroll to position [3858, 0]
click at [139, 397] on img at bounding box center [136, 394] width 22 height 8
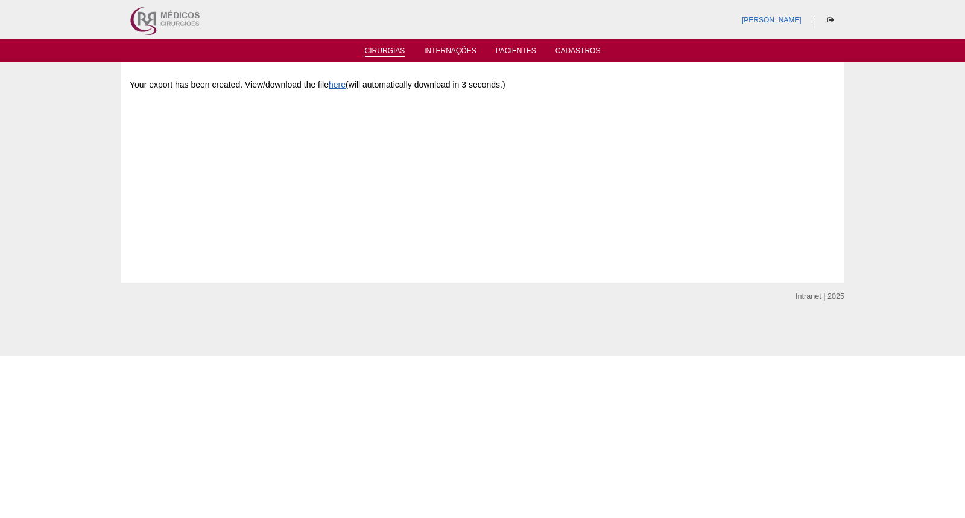
click at [389, 50] on link "Cirurgias" at bounding box center [385, 51] width 40 height 10
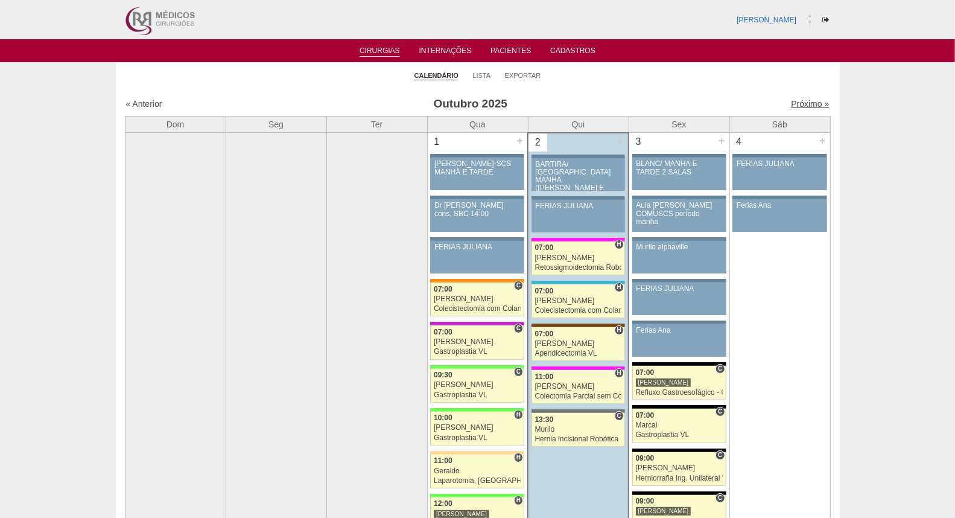
click at [798, 103] on link "Próximo »" at bounding box center [810, 104] width 38 height 10
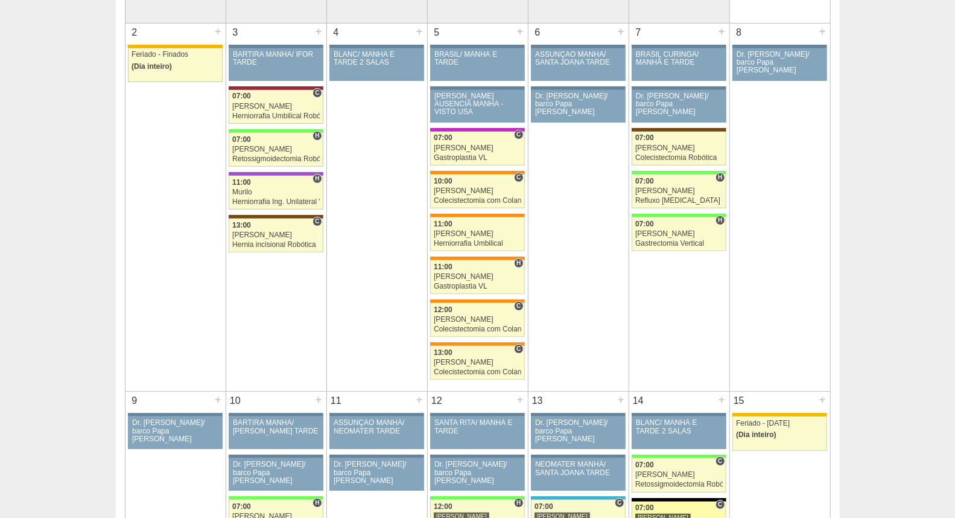
scroll to position [469, 0]
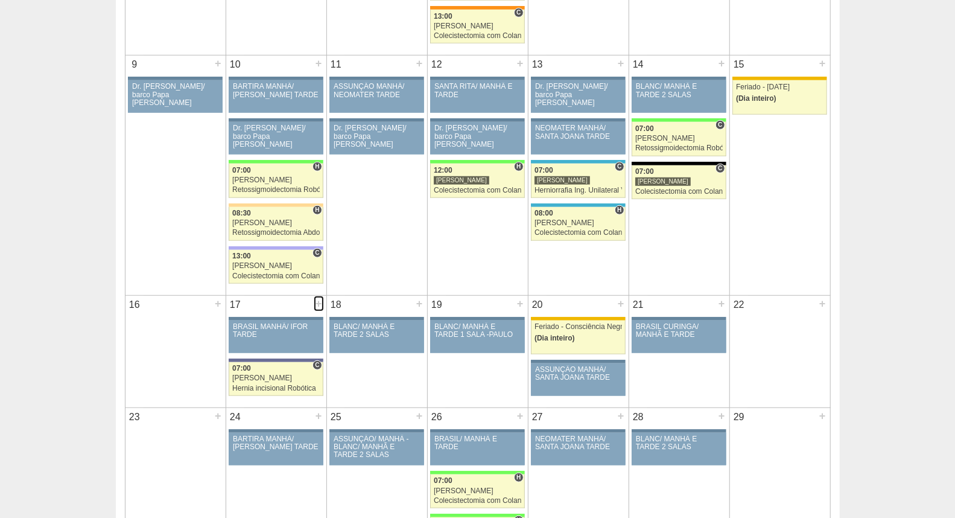
drag, startPoint x: 314, startPoint y: 298, endPoint x: 312, endPoint y: 291, distance: 7.1
click at [315, 299] on div "+" at bounding box center [319, 304] width 10 height 16
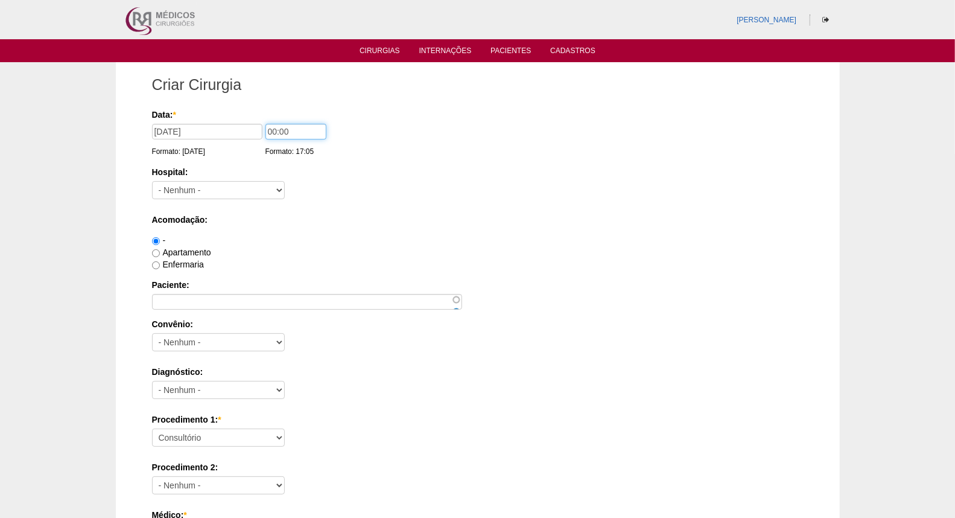
drag, startPoint x: 272, startPoint y: 128, endPoint x: 255, endPoint y: 130, distance: 16.5
click at [257, 121] on div "Data: * 17/11/2025 Formato: 02/10/2025 00:00 Formato: 17:05" at bounding box center [475, 115] width 647 height 12
type input "07:00"
click at [209, 188] on select "- Nenhum - 9 de Julho Albert Einstein Alvorada América Assunção Bartira Benefic…" at bounding box center [218, 190] width 133 height 18
select select "8"
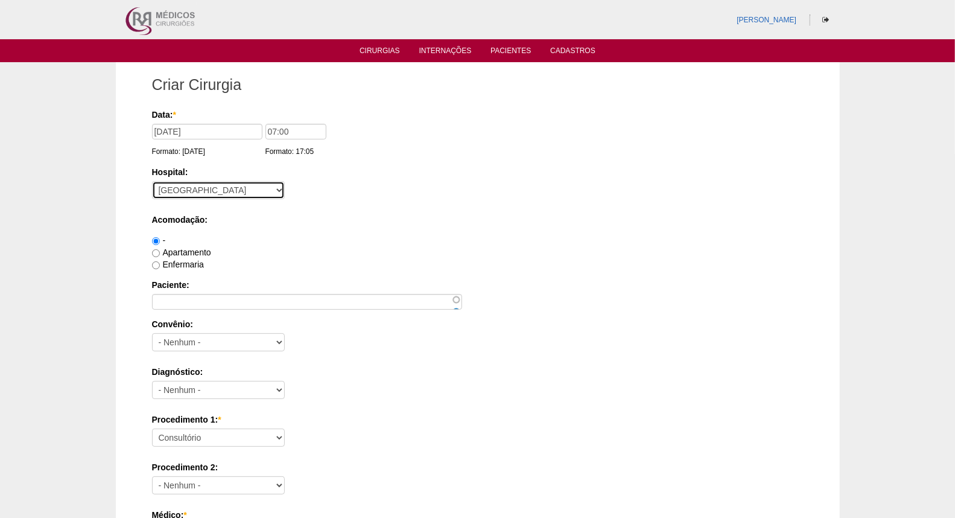
click at [152, 181] on select "- Nenhum - 9 de Julho Albert Einstein Alvorada América Assunção Bartira Benefic…" at bounding box center [218, 190] width 133 height 18
click at [194, 252] on label "Apartamento" at bounding box center [181, 252] width 59 height 10
click at [160, 252] on input "Apartamento" at bounding box center [156, 253] width 8 height 8
radio input "true"
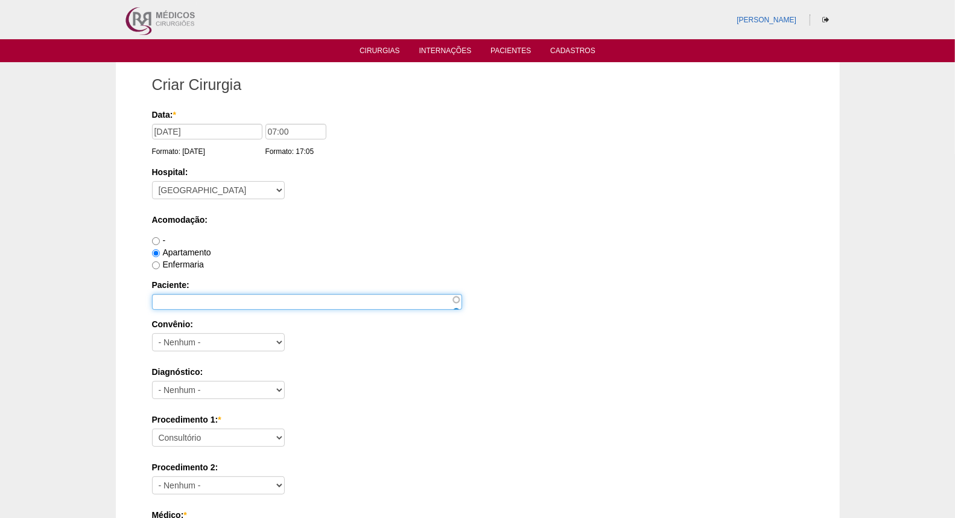
click at [194, 302] on input "Paciente:" at bounding box center [307, 302] width 310 height 16
paste input "MARISA ARRABAL PIEROTTE"
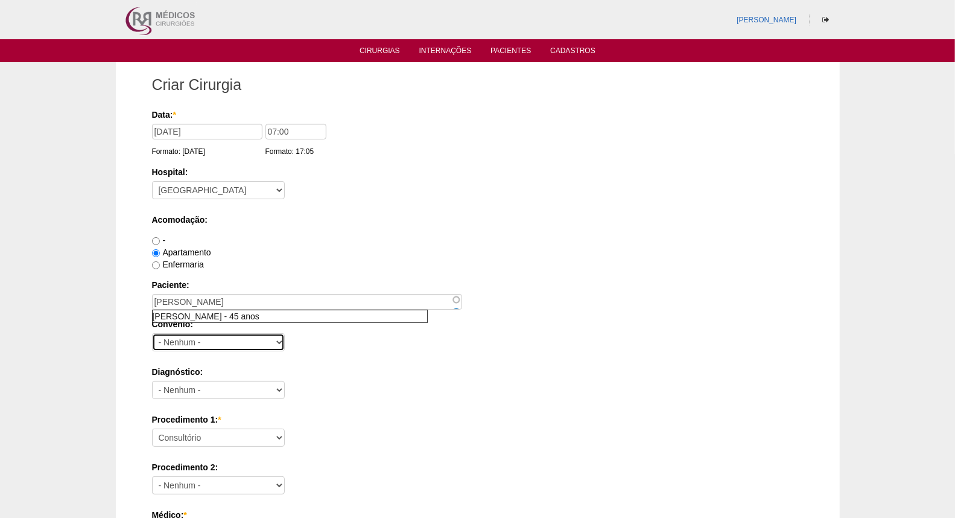
click at [230, 346] on select "- Nenhum - Abet Afresp Allianz Amil Blue Life Caasp Cabesp Caixa de Pensões Car…" at bounding box center [218, 342] width 133 height 18
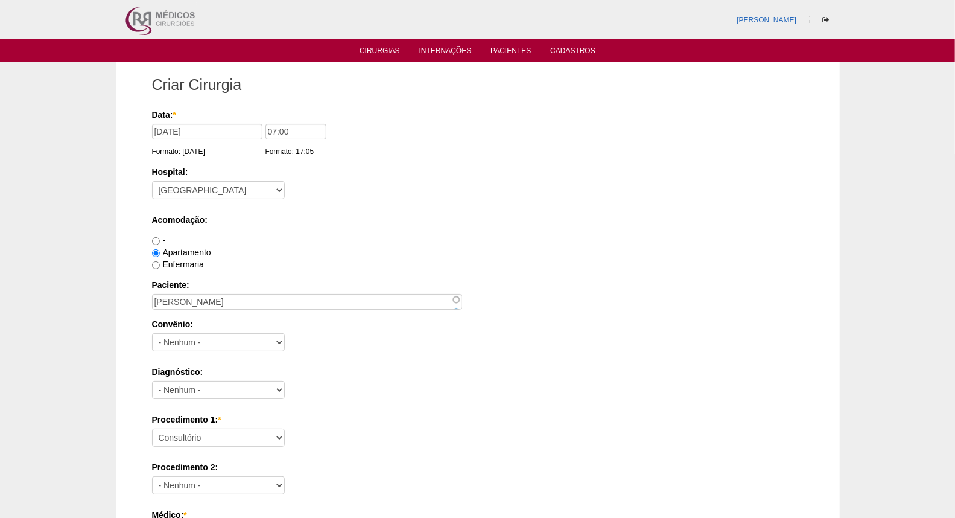
click at [348, 338] on div "Convênio: - Nenhum - Abet Afresp Allianz Amil Blue Life Caasp Cabesp Caixa de P…" at bounding box center [478, 337] width 652 height 39
click at [300, 298] on input "MARISA ARRABAL PIEROTTE" at bounding box center [307, 302] width 310 height 16
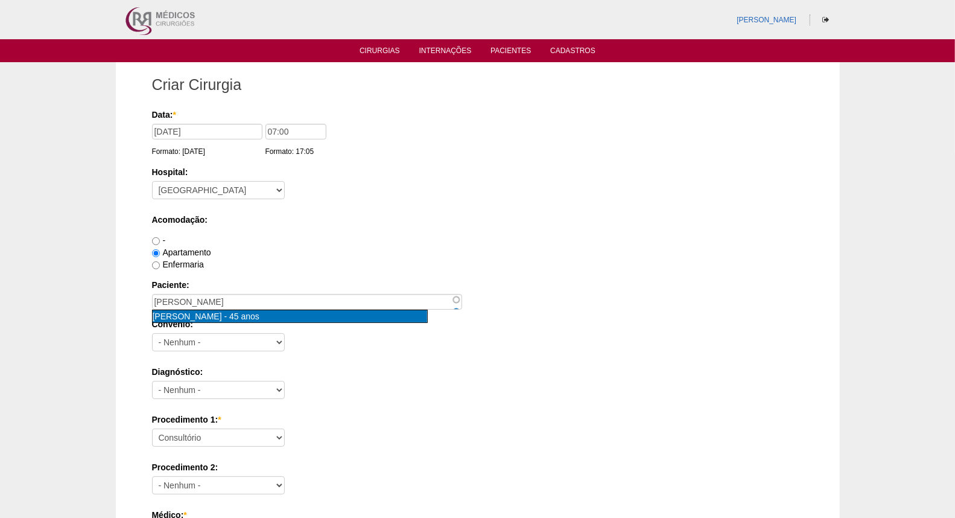
type input "Marisa Arrabal Pierotte [nid:31650]"
click at [234, 322] on div "Marisa Arrabal Pierotte - 45 anos" at bounding box center [290, 316] width 275 height 12
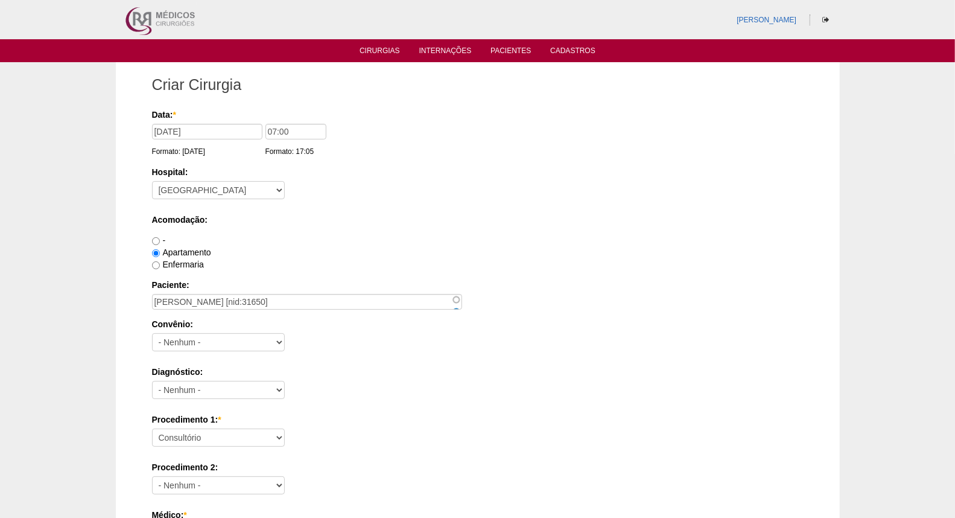
click at [300, 333] on div "Convênio: - Nenhum - Abet Afresp Allianz Amil Blue Life Caasp Cabesp Caixa de P…" at bounding box center [478, 337] width 652 height 39
click at [237, 346] on select "- Nenhum - Abet Afresp Allianz Amil Blue Life Caasp Cabesp Caixa de Pensões Car…" at bounding box center [218, 342] width 133 height 18
select select "26"
click at [152, 333] on select "- Nenhum - Abet Afresp Allianz Amil Blue Life Caasp Cabesp Caixa de Pensões Car…" at bounding box center [218, 342] width 133 height 18
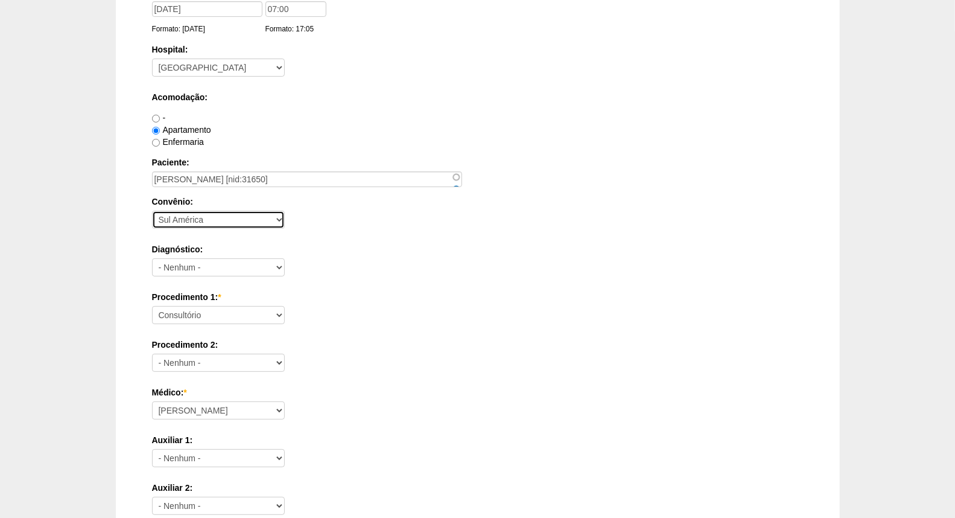
scroll to position [134, 0]
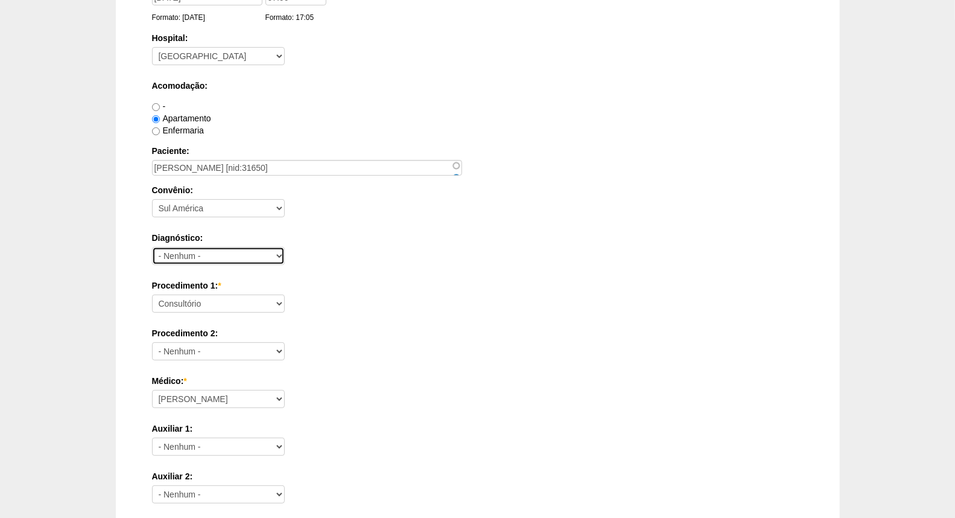
click at [231, 253] on select "- Nenhum - Abdome Agudo Abscesso Hepático Abscesso Perianal Abscesso Peritoneal…" at bounding box center [218, 256] width 133 height 18
select select "3707"
click at [152, 247] on select "- Nenhum - Abdome Agudo Abscesso Hepático Abscesso Perianal Abscesso Peritoneal…" at bounding box center [218, 256] width 133 height 18
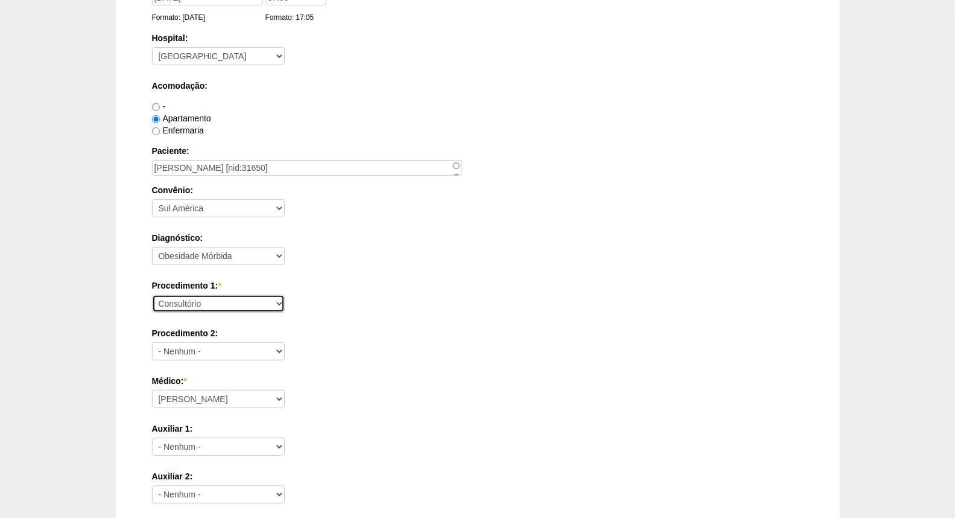
click at [252, 307] on select "Consultório Abscesso Hepático - Drenagem Abscesso perianal Amputação Abdômino P…" at bounding box center [218, 303] width 133 height 18
select select "3710"
click at [152, 294] on select "Consultório Abscesso Hepático - Drenagem Abscesso perianal Amputação Abdômino P…" at bounding box center [218, 303] width 133 height 18
click at [451, 300] on div "Procedimento 1: * Consultório Abscesso Hepático - Drenagem Abscesso perianal Am…" at bounding box center [478, 298] width 652 height 39
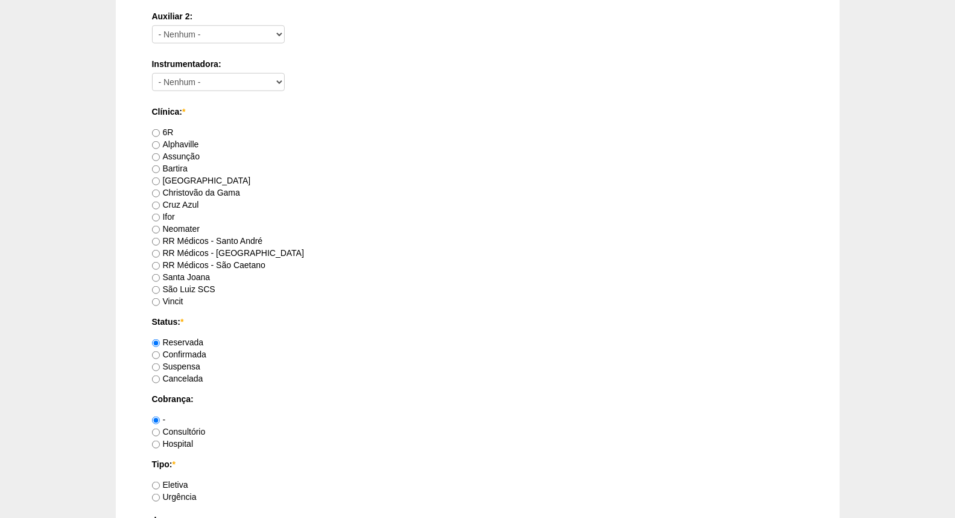
scroll to position [603, 0]
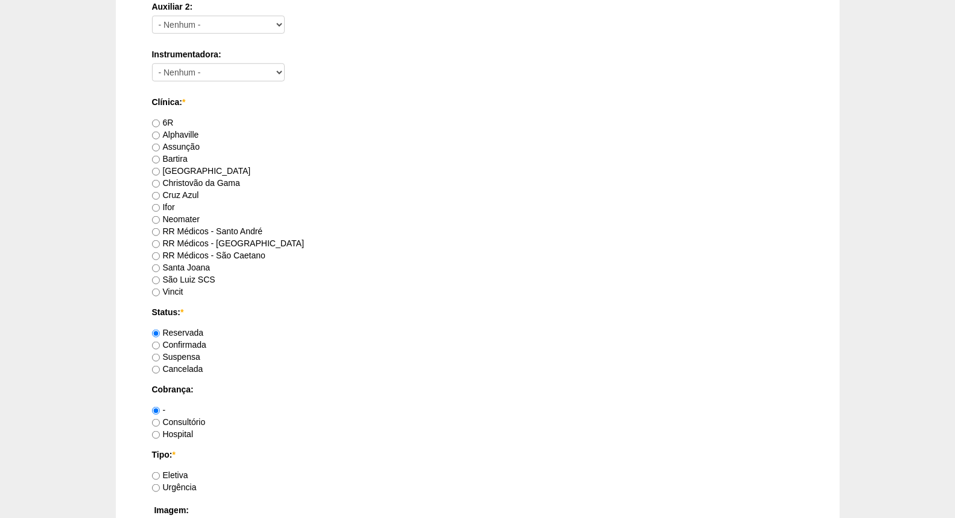
click at [249, 240] on label "RR Médicos - São Bernardo do Campo" at bounding box center [228, 243] width 152 height 10
click at [160, 240] on input "RR Médicos - São Bernardo do Campo" at bounding box center [156, 244] width 8 height 8
radio input "true"
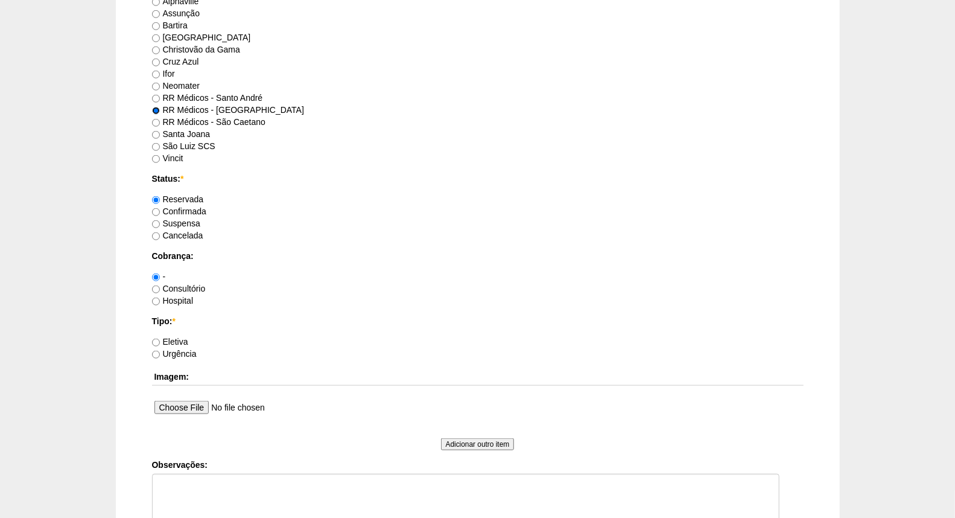
scroll to position [737, 0]
click at [181, 286] on label "Consultório" at bounding box center [179, 288] width 54 height 10
click at [160, 286] on input "Consultório" at bounding box center [156, 289] width 8 height 8
radio input "true"
click at [179, 339] on label "Eletiva" at bounding box center [170, 341] width 36 height 10
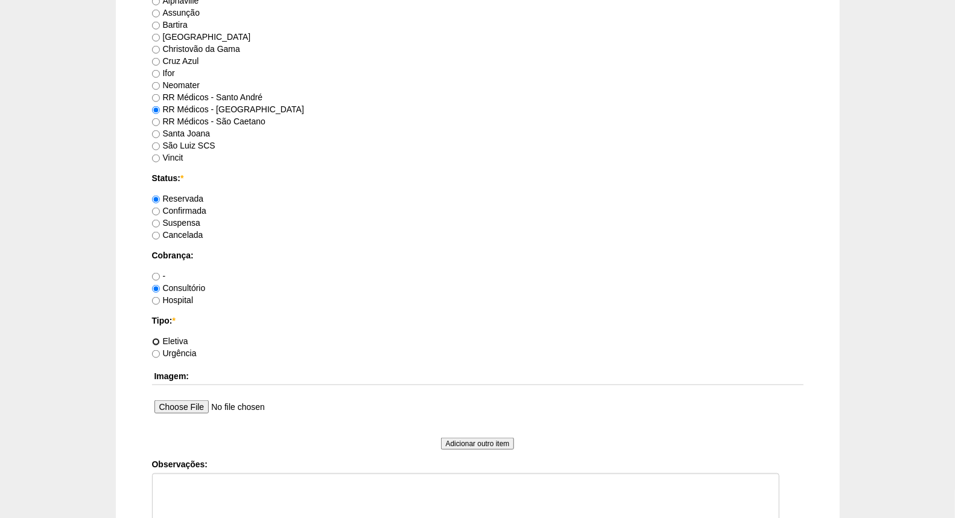
click at [160, 339] on input "Eletiva" at bounding box center [156, 342] width 8 height 8
radio input "true"
click at [163, 274] on label "-" at bounding box center [159, 276] width 14 height 10
click at [160, 274] on input "-" at bounding box center [156, 277] width 8 height 8
radio input "true"
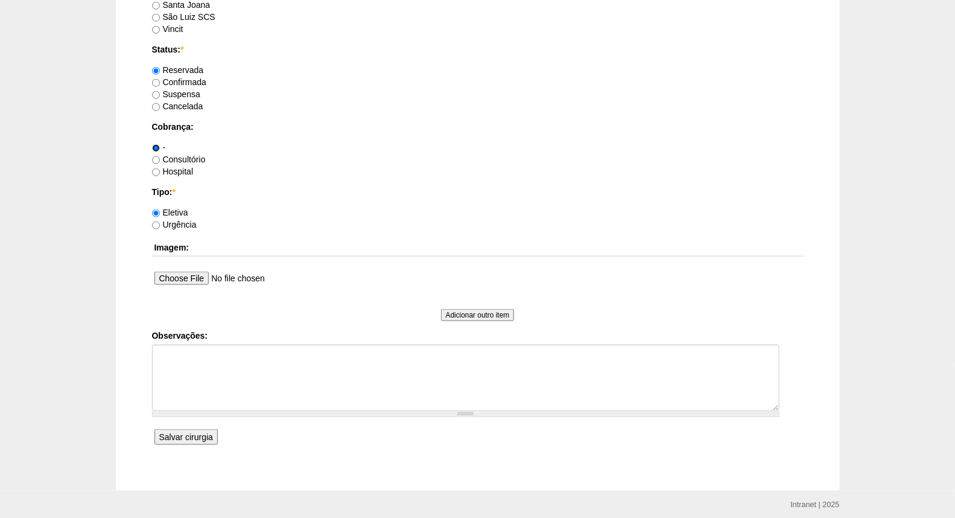
scroll to position [871, 0]
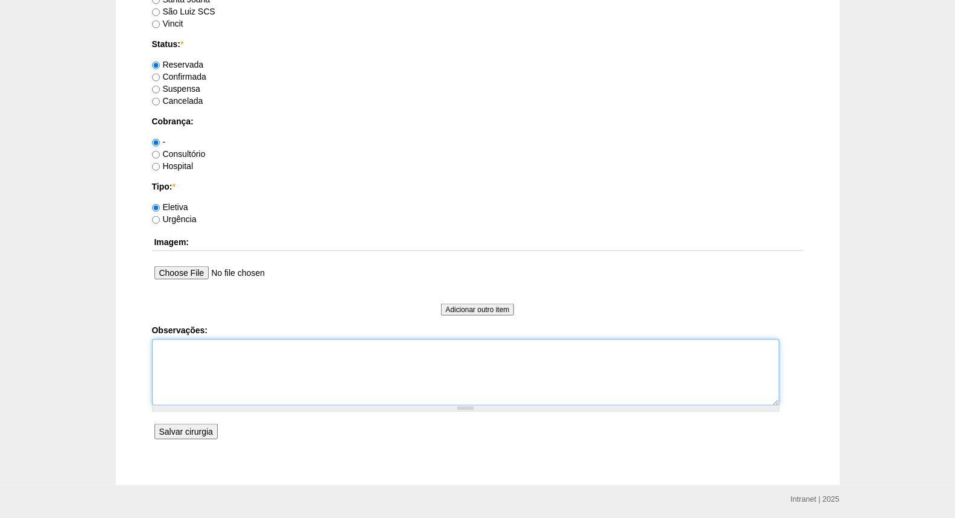
click at [238, 353] on textarea "Observações:" at bounding box center [466, 372] width 628 height 66
type textarea "CIRURGIA EM NOVA AUTORIZAÇÃO POR TROCA DE HOSPITAL"
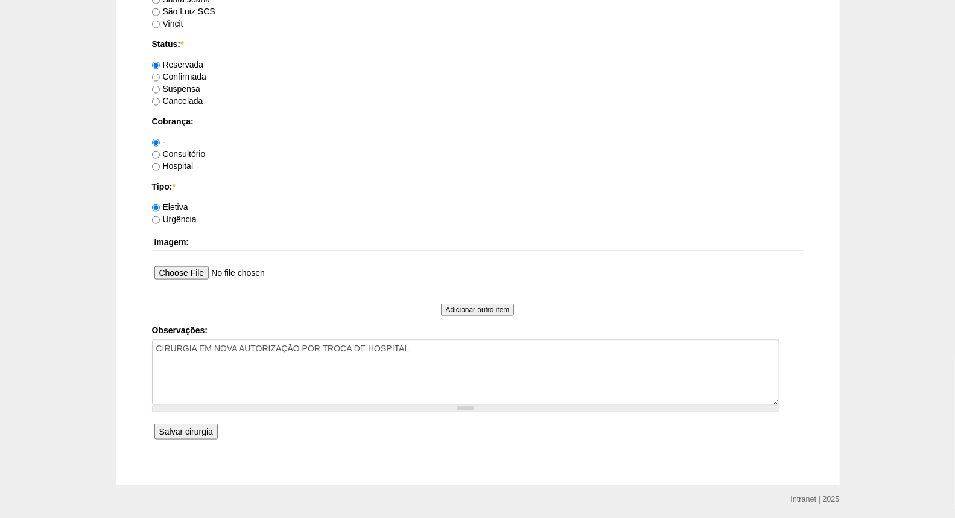
click at [192, 428] on input "Salvar cirurgia" at bounding box center [185, 432] width 63 height 16
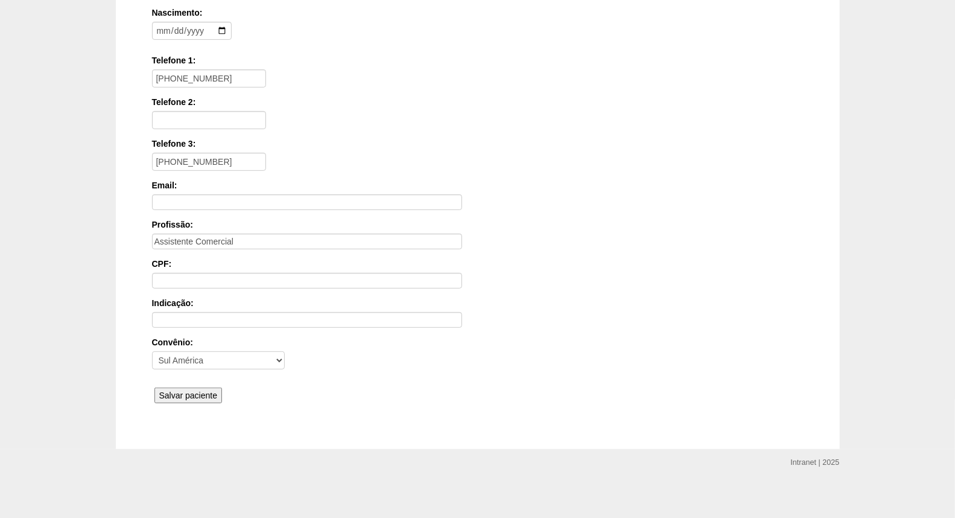
scroll to position [218, 0]
click at [214, 384] on input "Salvar paciente" at bounding box center [188, 392] width 68 height 16
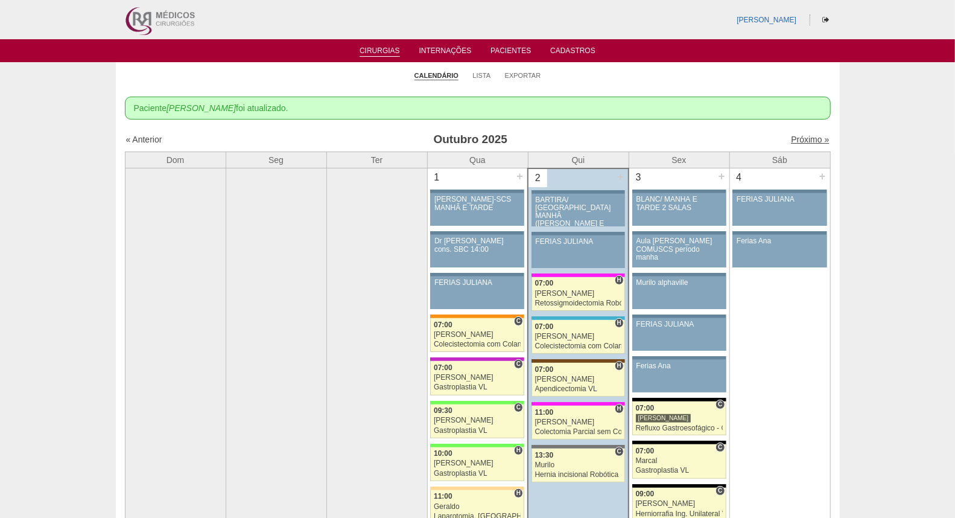
click at [806, 138] on link "Próximo »" at bounding box center [810, 140] width 38 height 10
